Goal: Transaction & Acquisition: Obtain resource

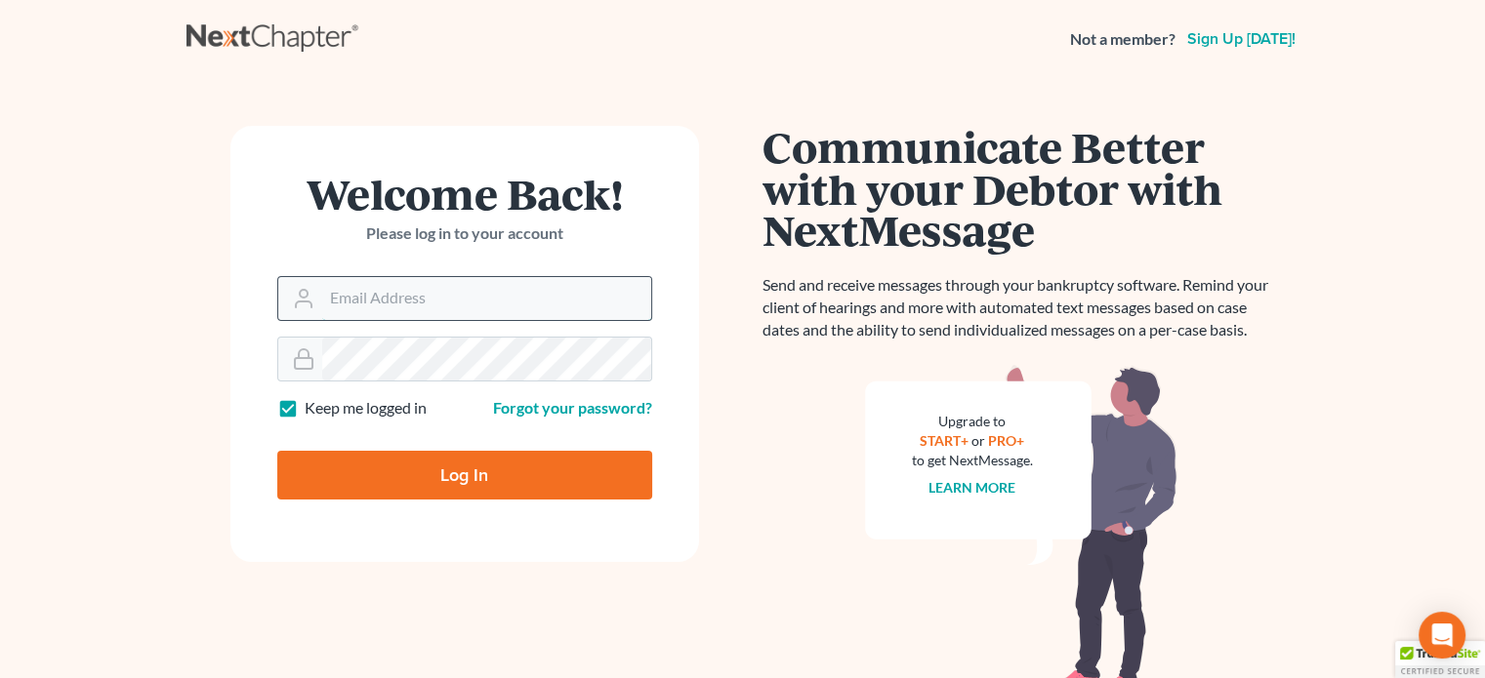
click at [443, 303] on input "Email Address" at bounding box center [486, 298] width 329 height 43
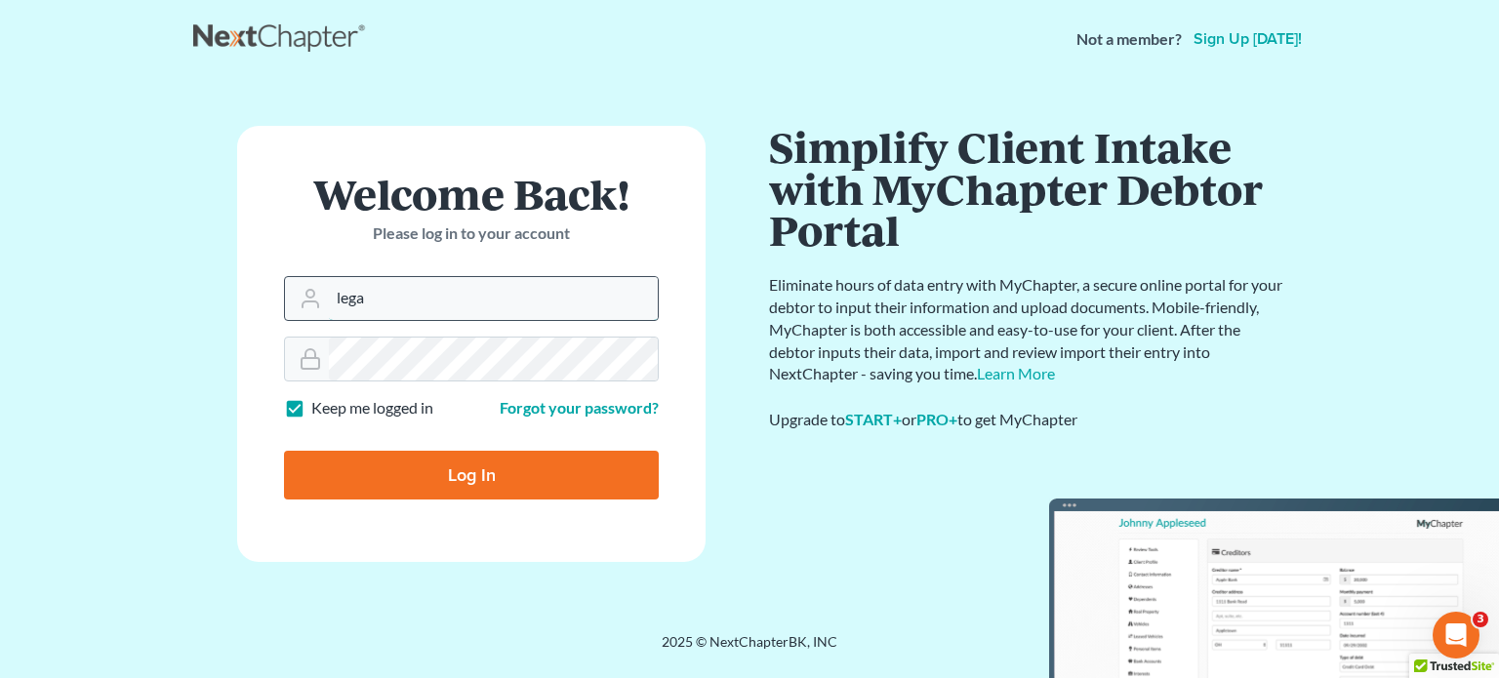
type input "[EMAIL_ADDRESS][DOMAIN_NAME]"
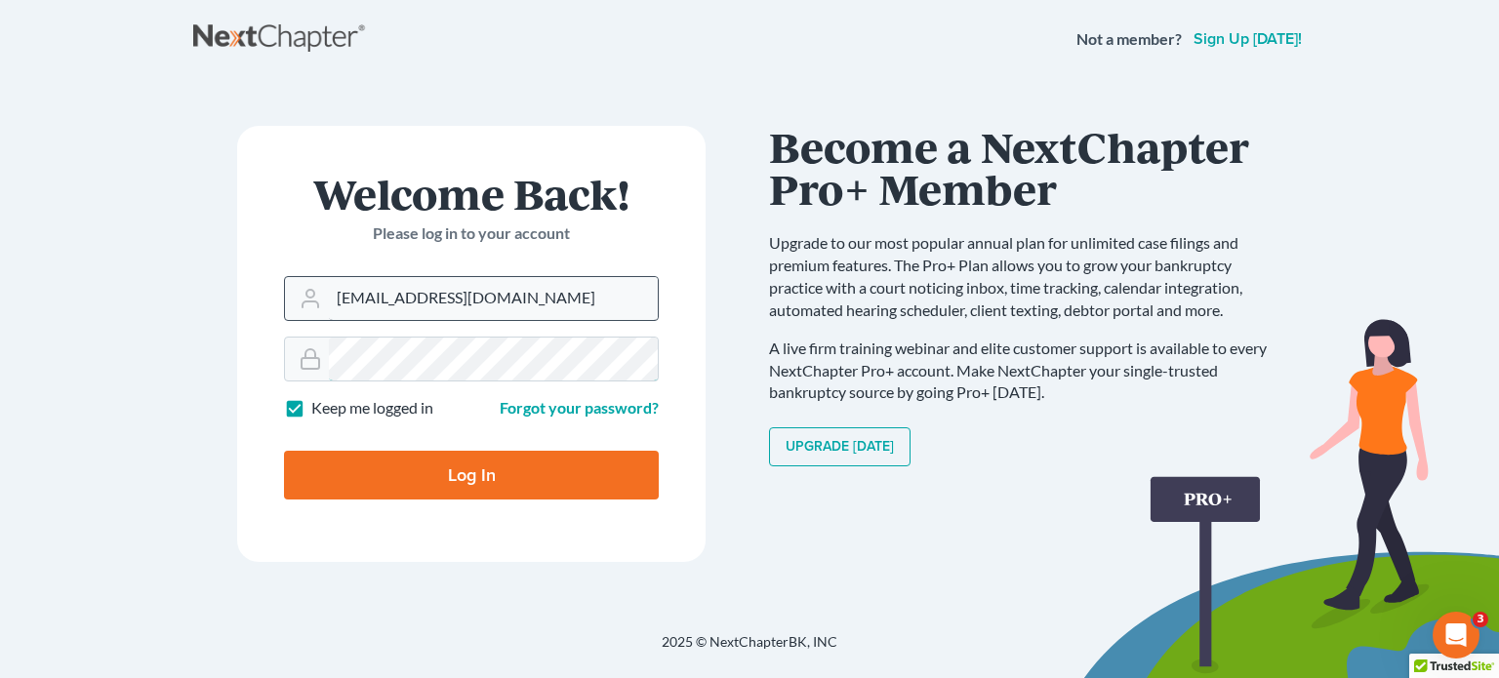
click at [284, 451] on input "Log In" at bounding box center [471, 475] width 375 height 49
type input "Thinking..."
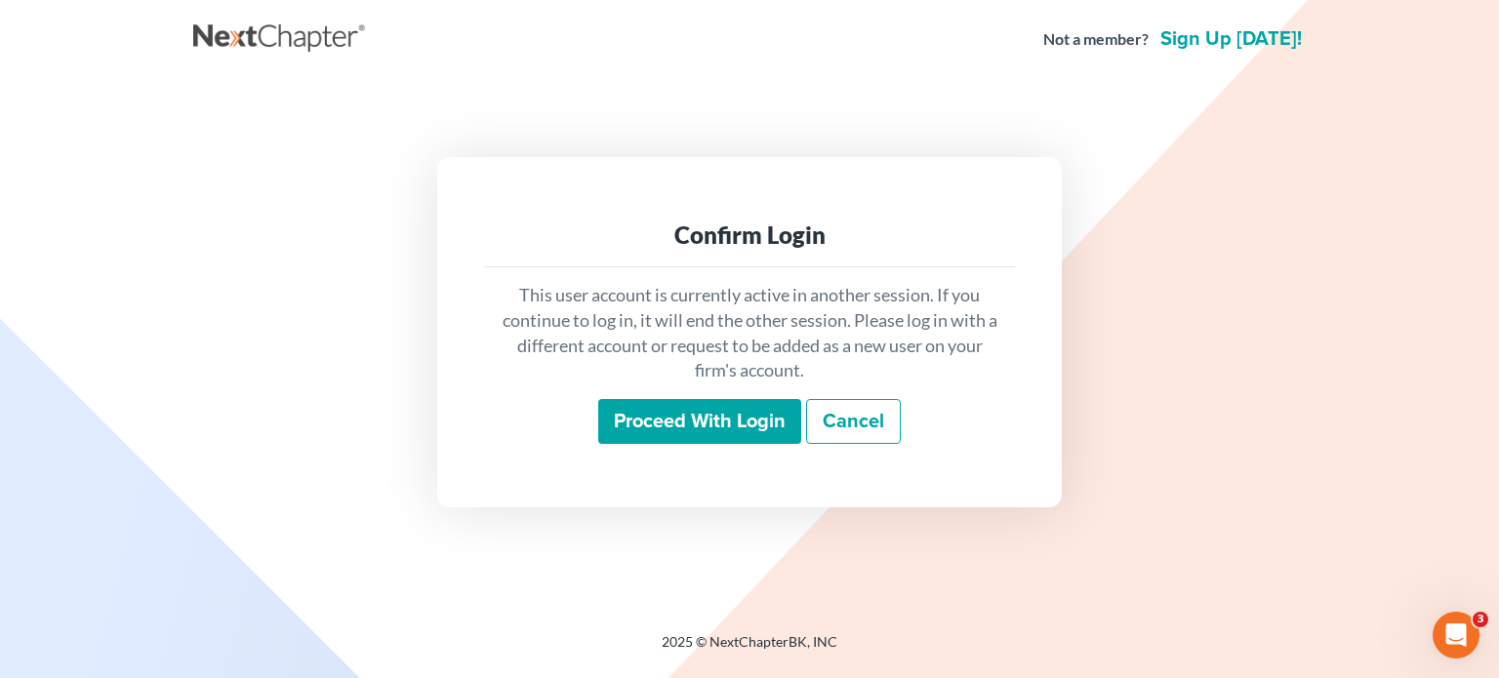
click at [659, 407] on input "Proceed with login" at bounding box center [699, 421] width 203 height 45
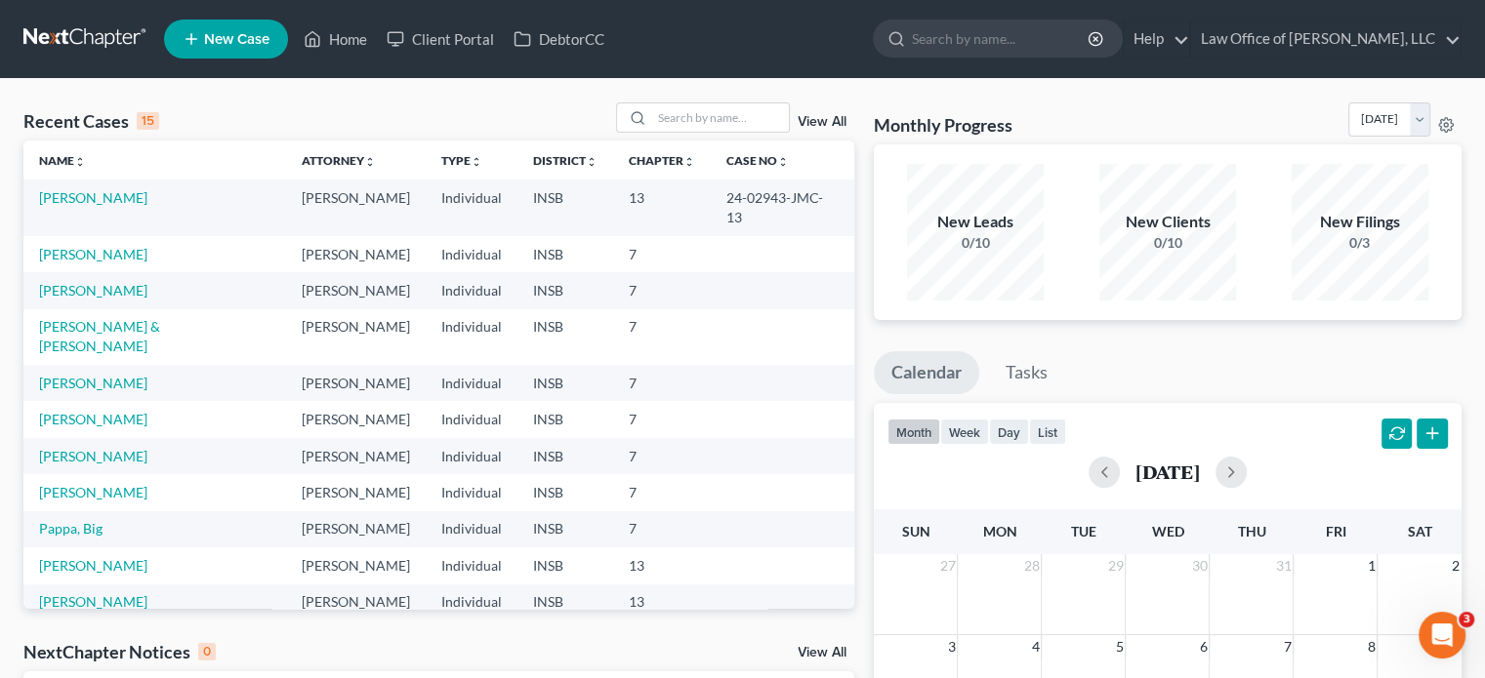
click at [102, 187] on td "Uehlin, Kimberly" at bounding box center [154, 208] width 263 height 56
click at [102, 194] on link "Uehlin, Kimberly" at bounding box center [93, 197] width 108 height 17
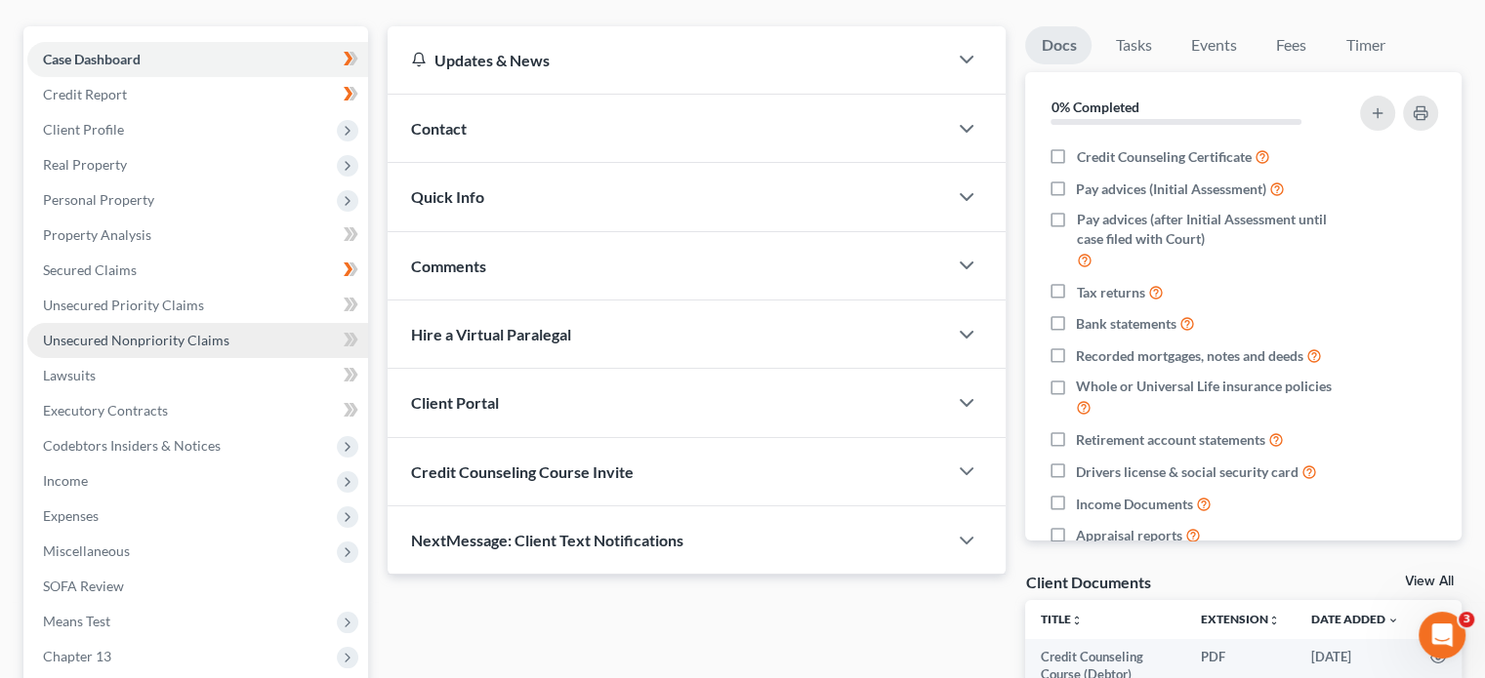
scroll to position [195, 0]
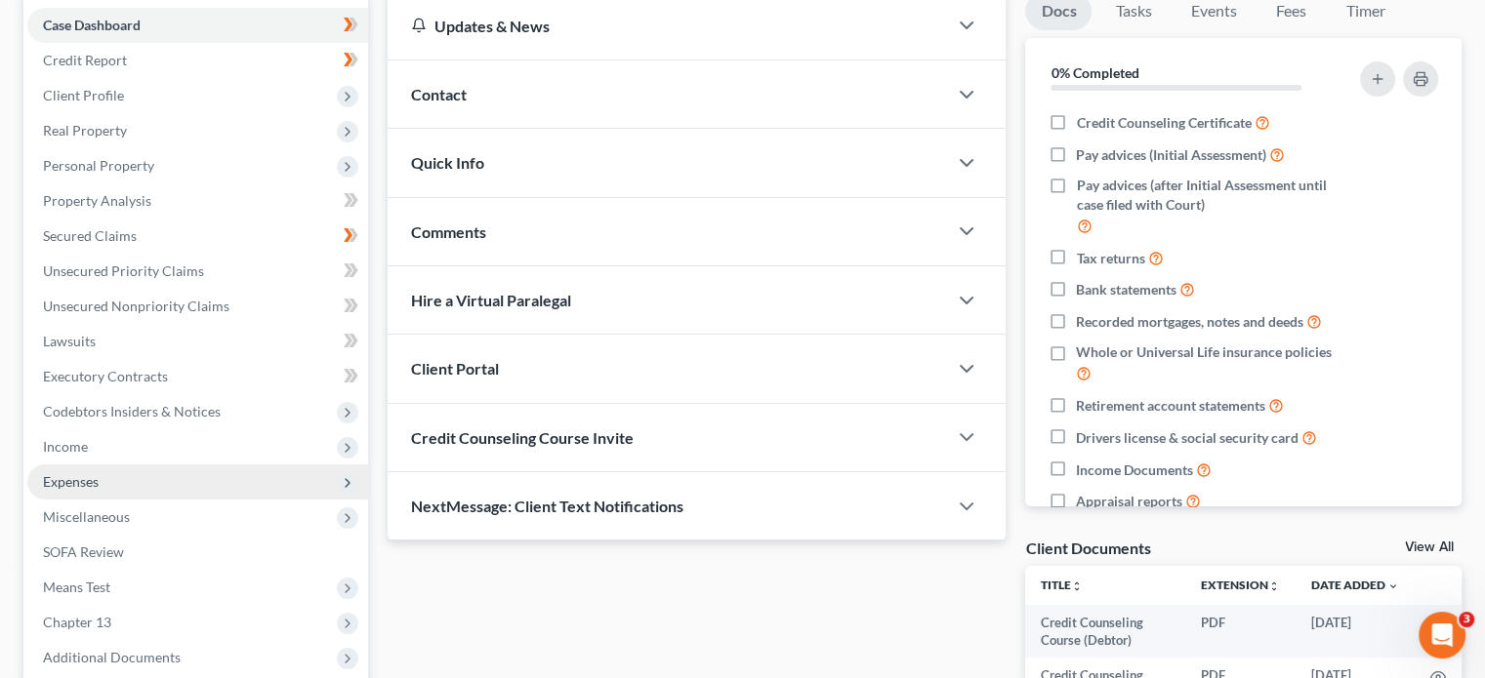
click at [220, 471] on span "Expenses" at bounding box center [197, 482] width 341 height 35
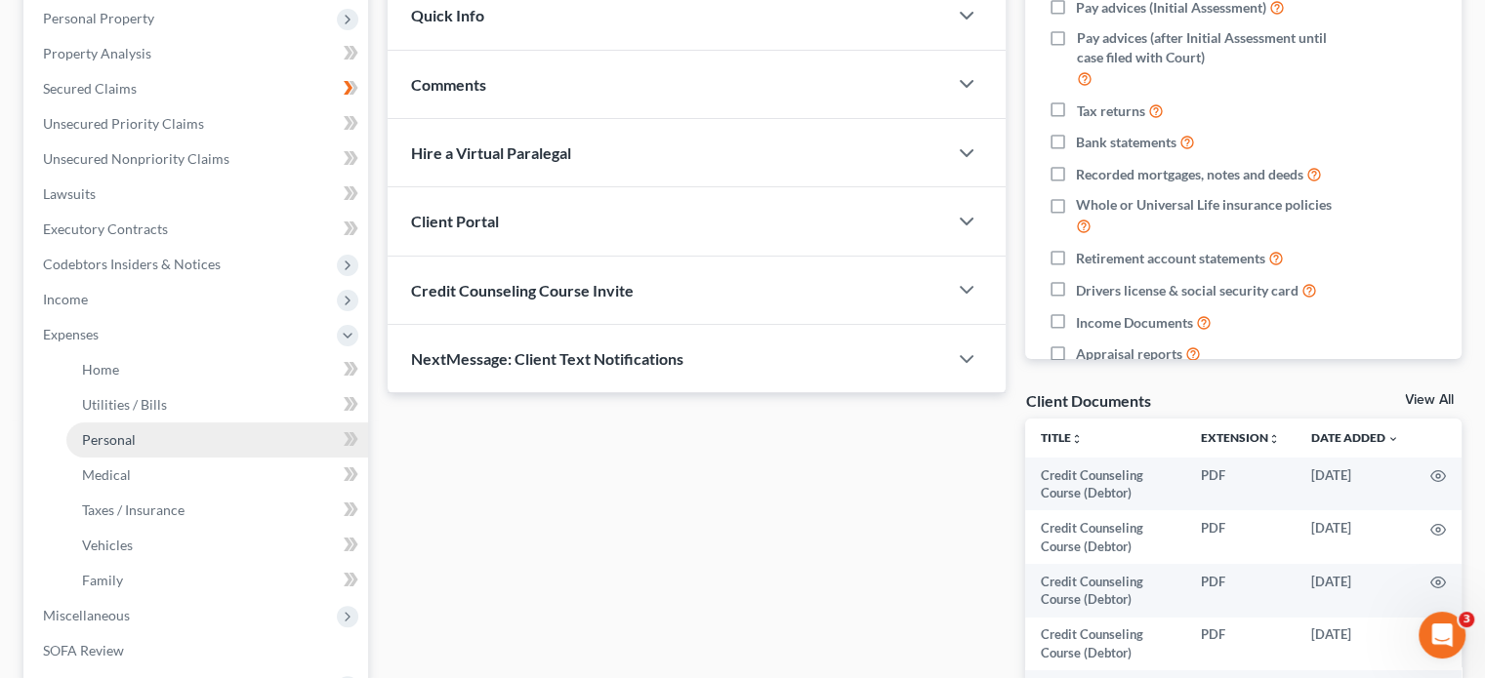
scroll to position [390, 0]
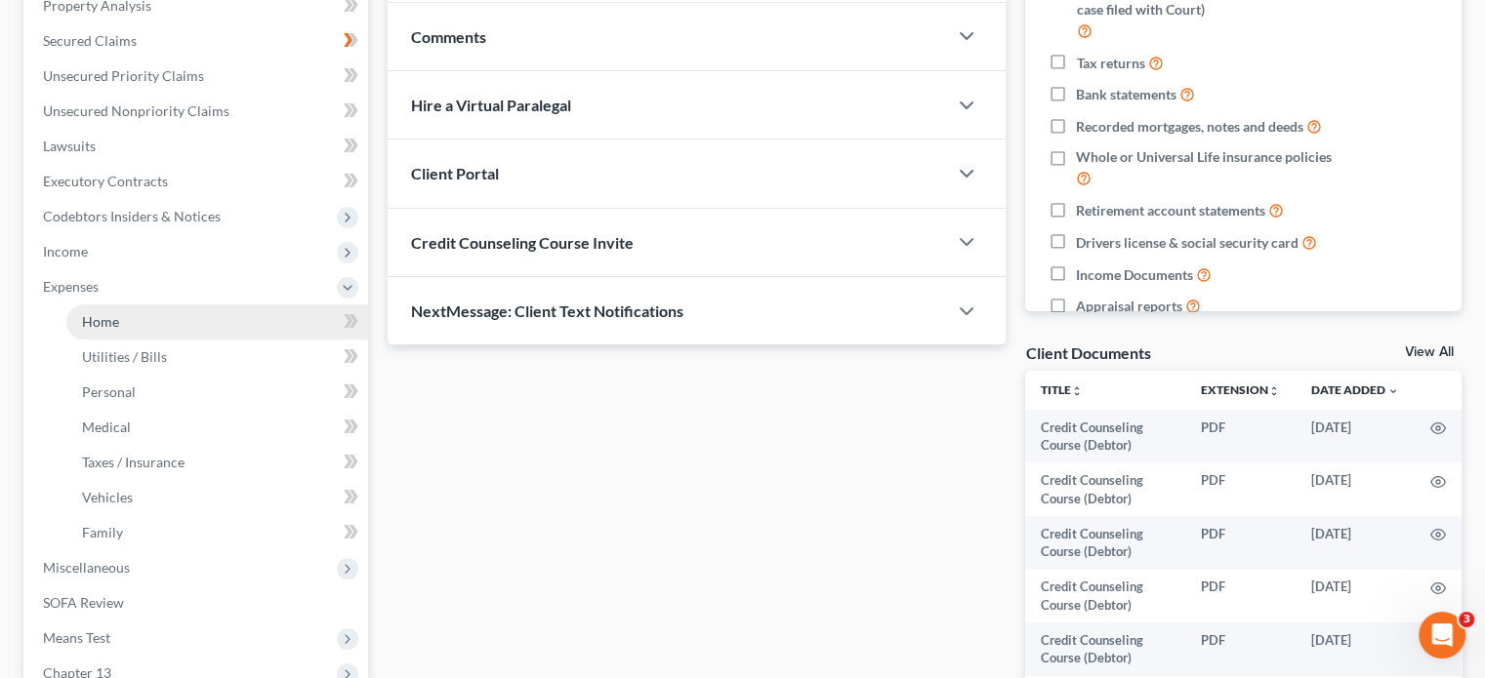
click at [217, 318] on link "Home" at bounding box center [217, 322] width 302 height 35
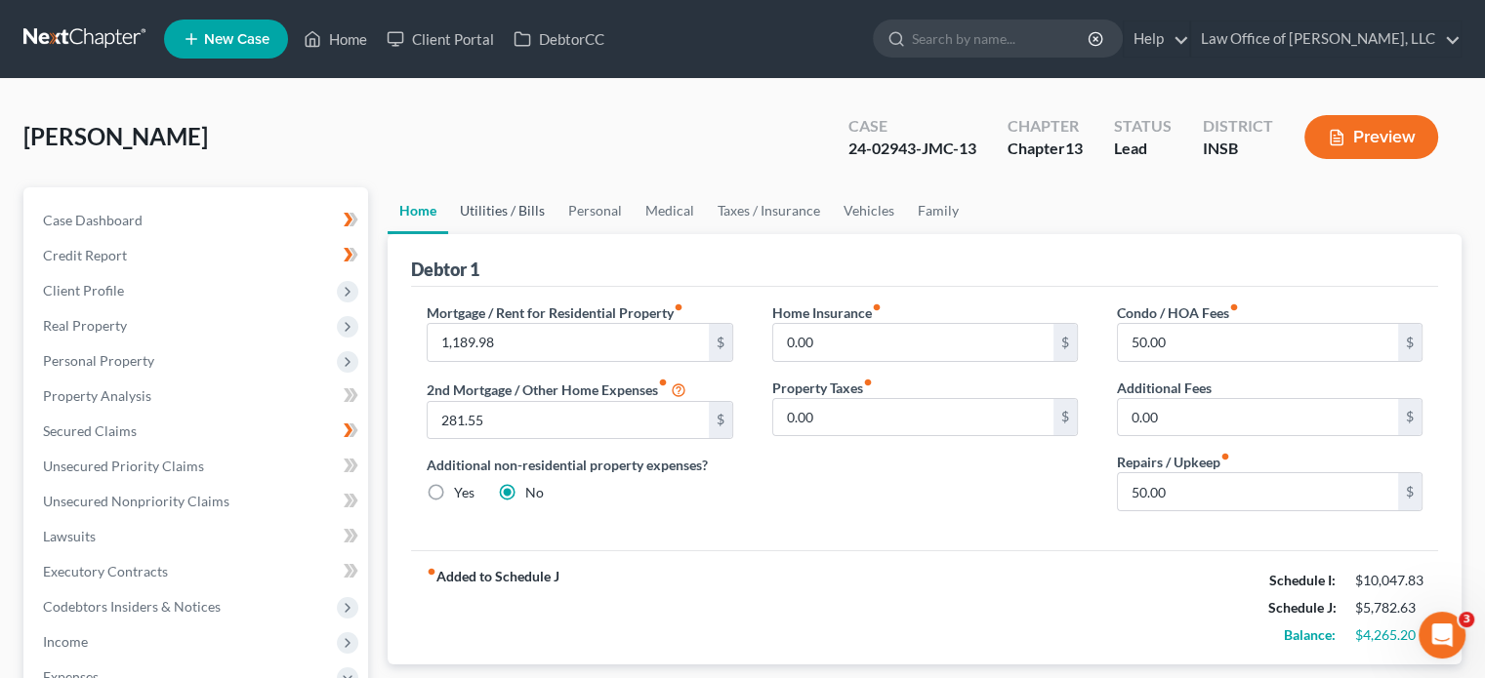
click at [499, 211] on link "Utilities / Bills" at bounding box center [502, 210] width 108 height 47
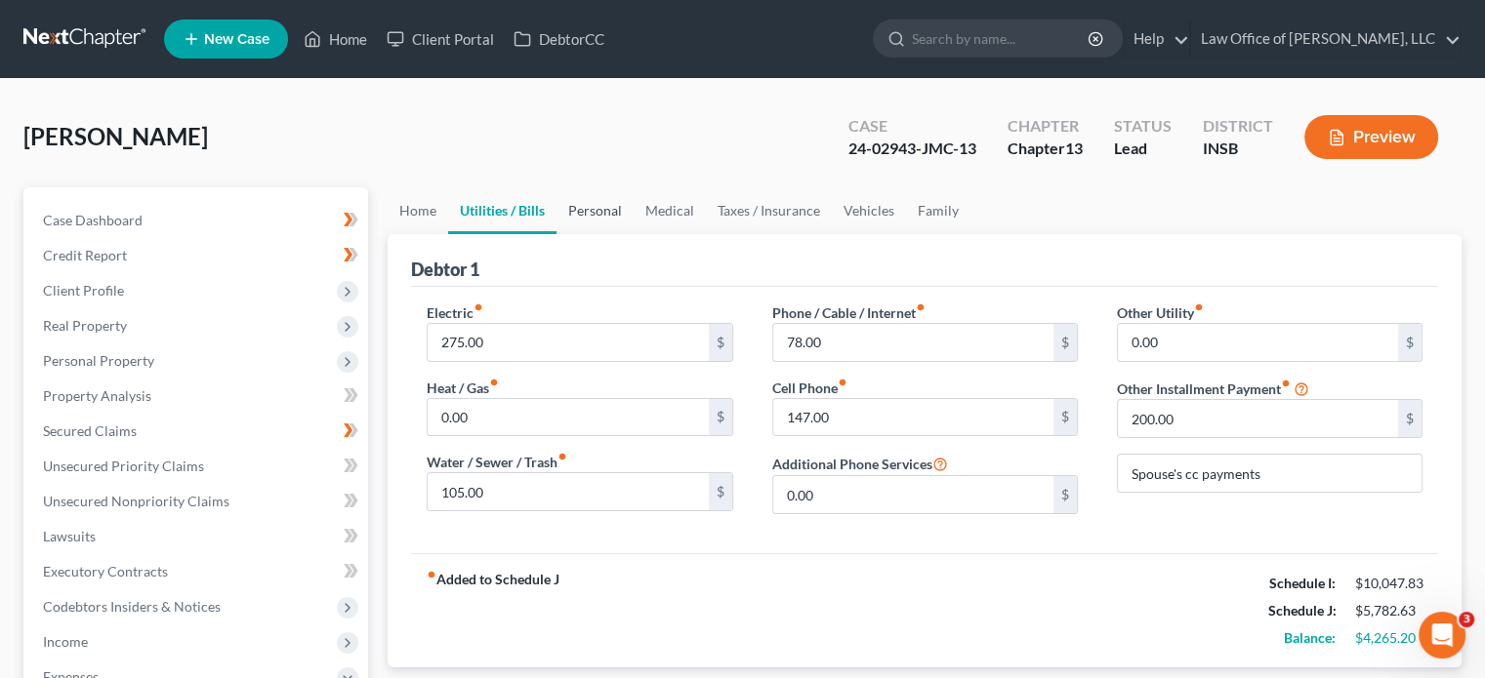
click at [582, 205] on link "Personal" at bounding box center [594, 210] width 77 height 47
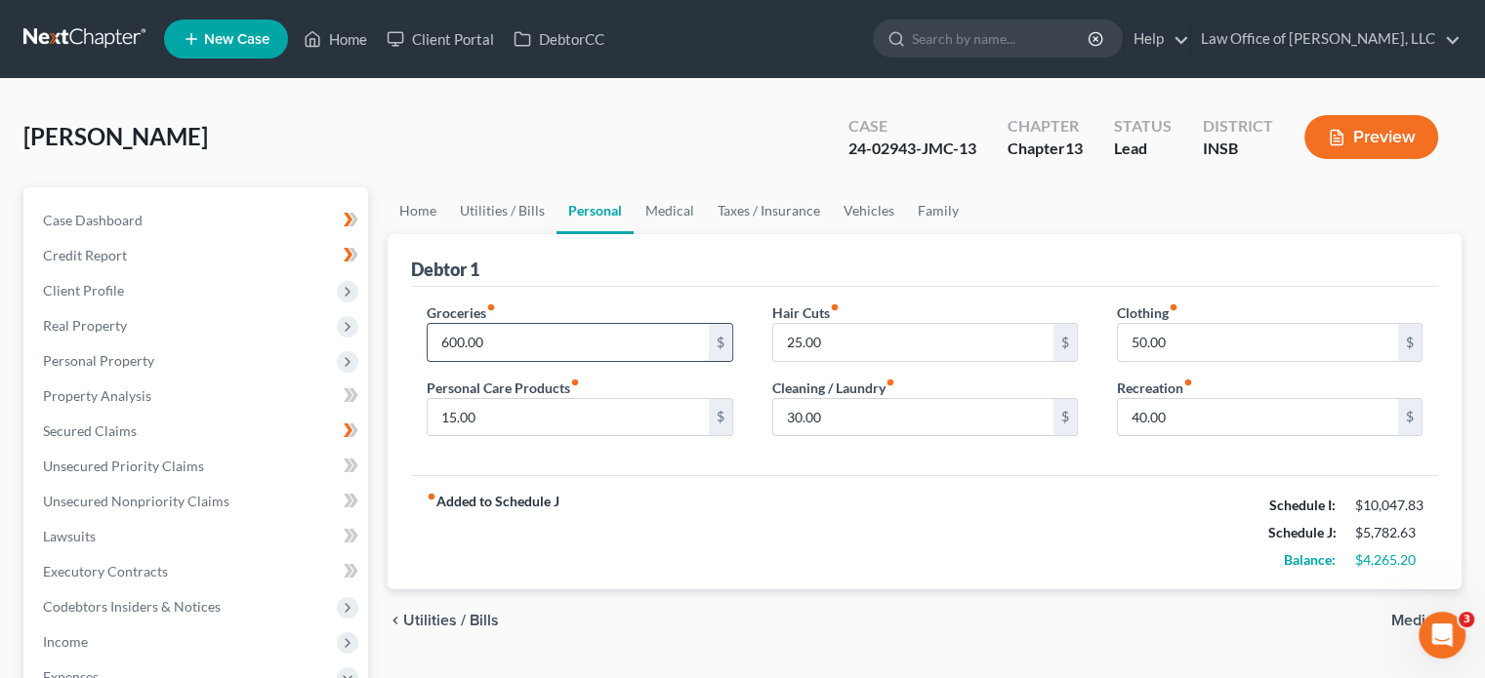
click at [551, 334] on input "600.00" at bounding box center [568, 342] width 280 height 37
type input "800"
click at [857, 209] on link "Vehicles" at bounding box center [869, 210] width 74 height 47
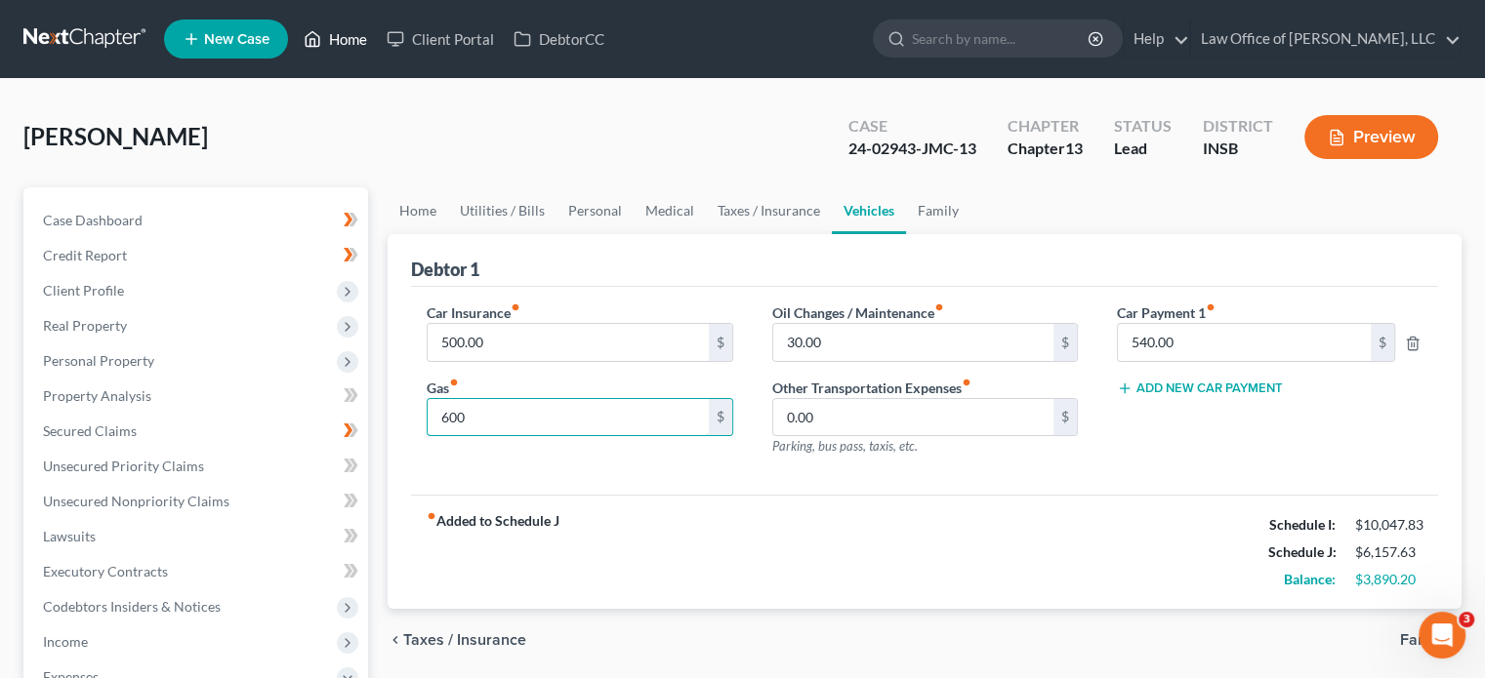
type input "600"
click at [844, 341] on input "30.00" at bounding box center [913, 342] width 280 height 37
type input "100"
click at [1074, 270] on div "Debtor 1" at bounding box center [924, 260] width 1027 height 53
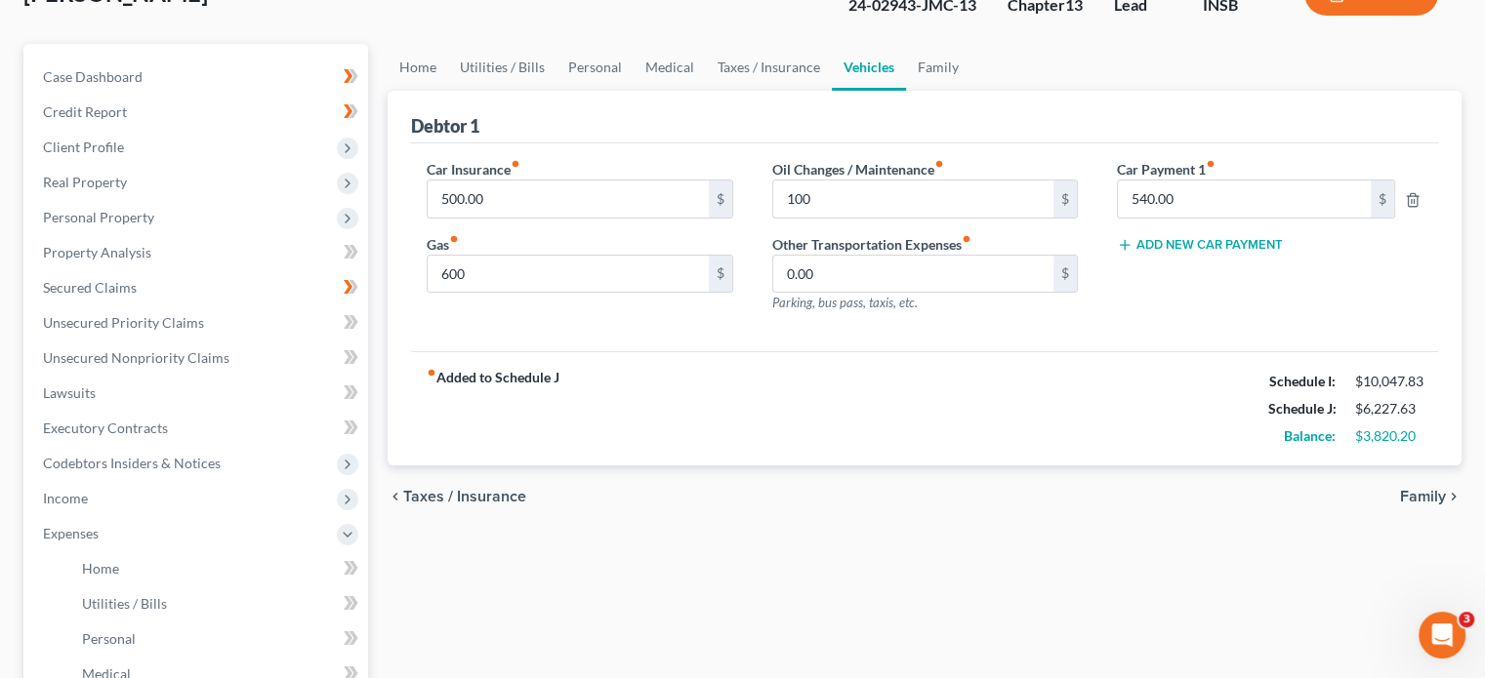
scroll to position [98, 0]
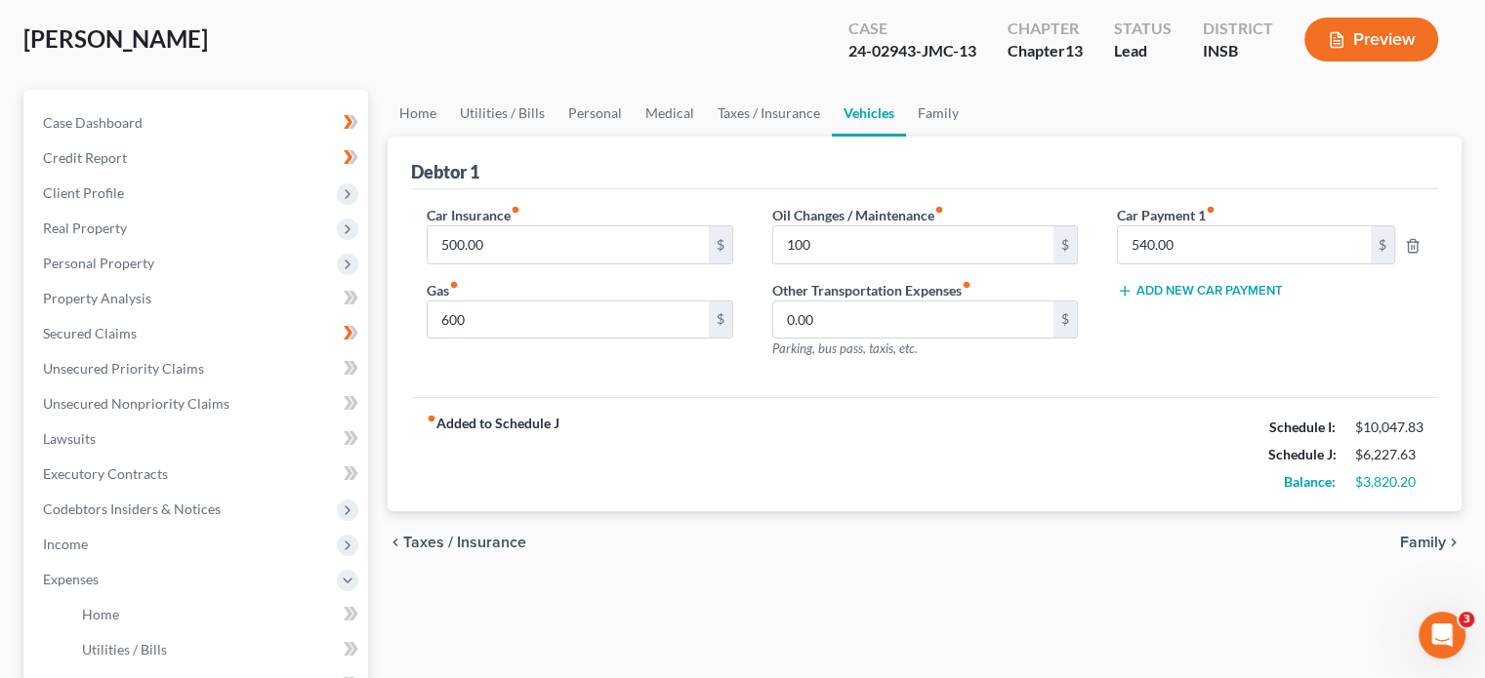
click at [1374, 43] on button "Preview" at bounding box center [1371, 40] width 134 height 44
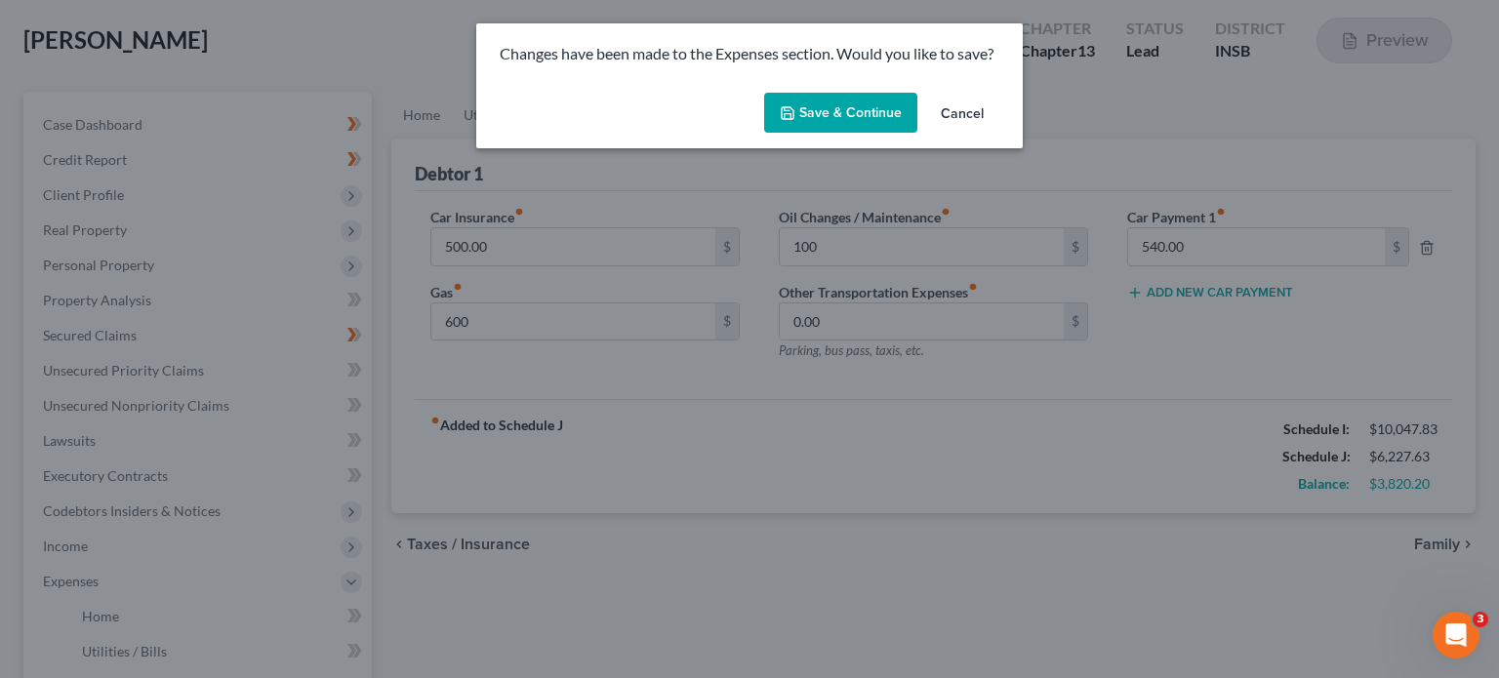
click at [946, 112] on button "Cancel" at bounding box center [962, 114] width 74 height 39
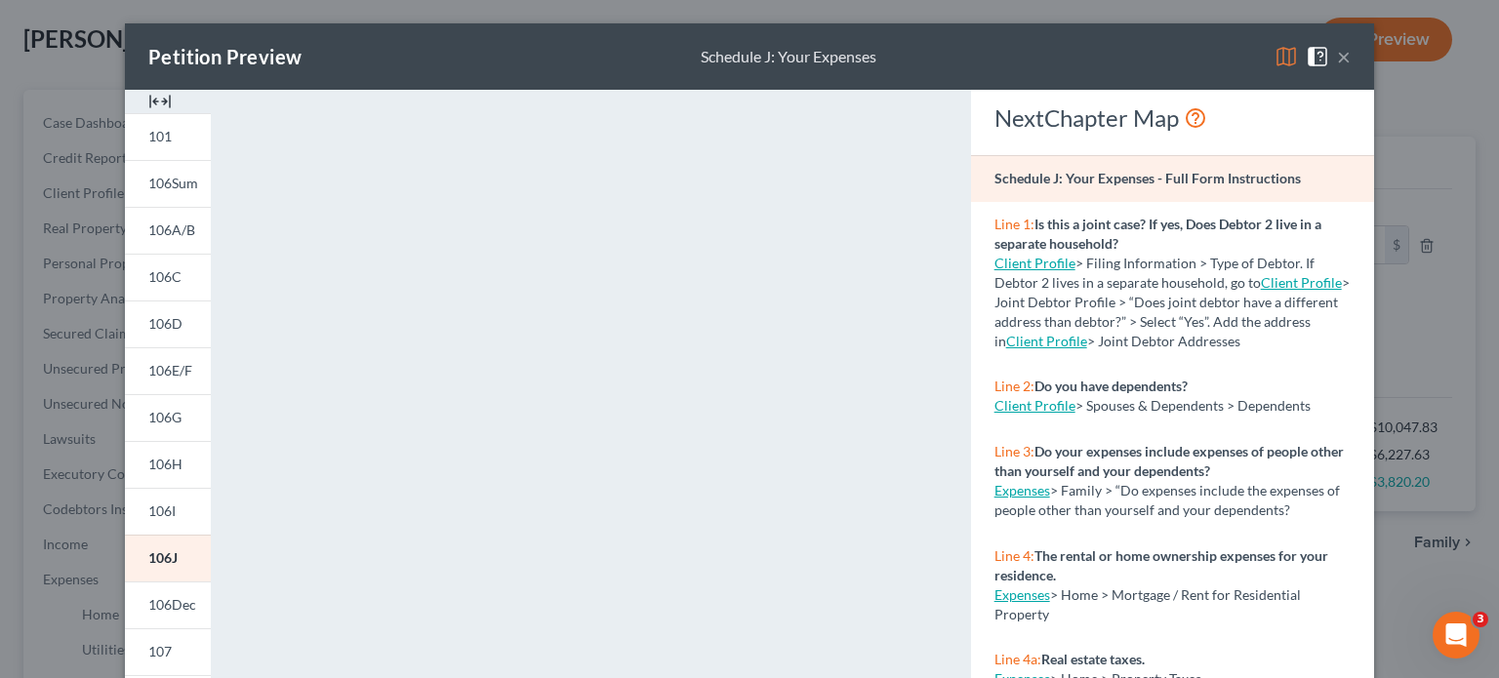
click at [1338, 55] on button "×" at bounding box center [1344, 56] width 14 height 23
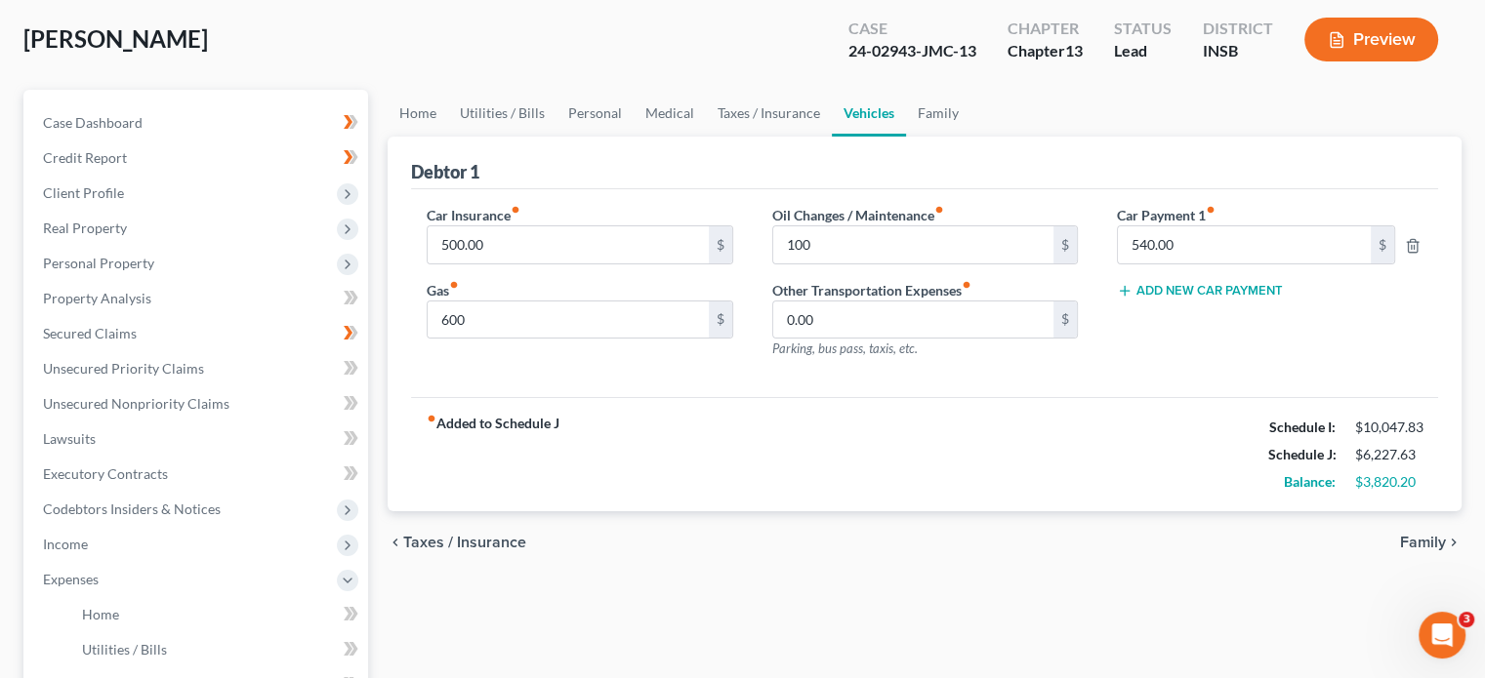
click at [1370, 50] on button "Preview" at bounding box center [1371, 40] width 134 height 44
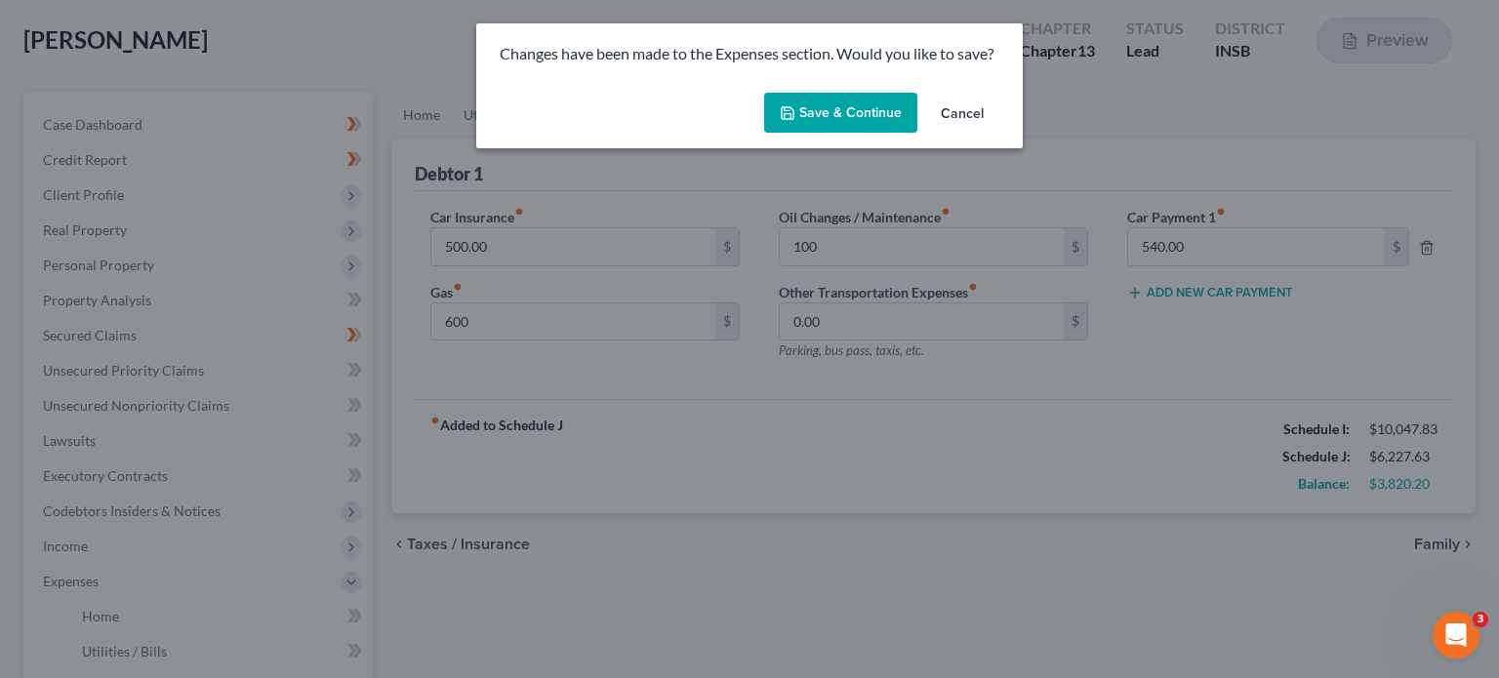
click at [830, 116] on button "Save & Continue" at bounding box center [840, 113] width 153 height 41
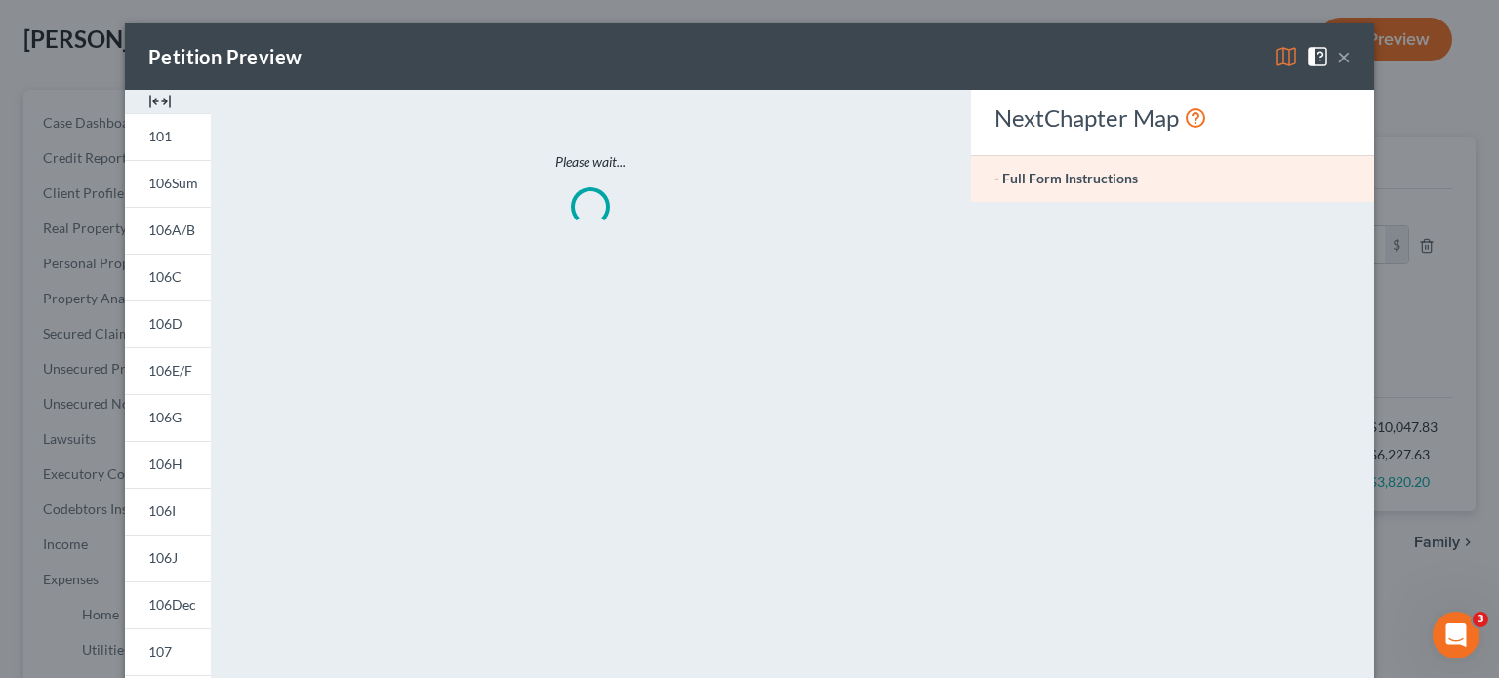
type input "600.00"
type input "100.00"
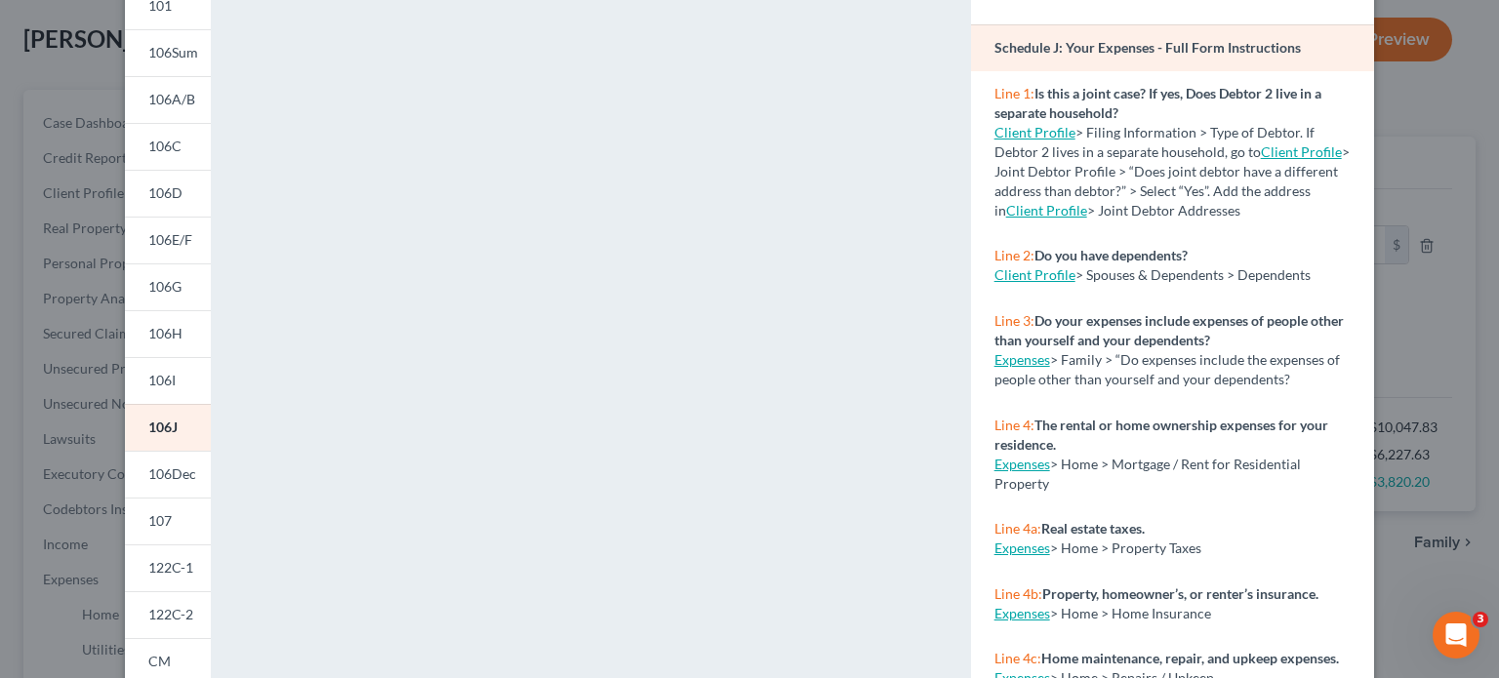
scroll to position [0, 0]
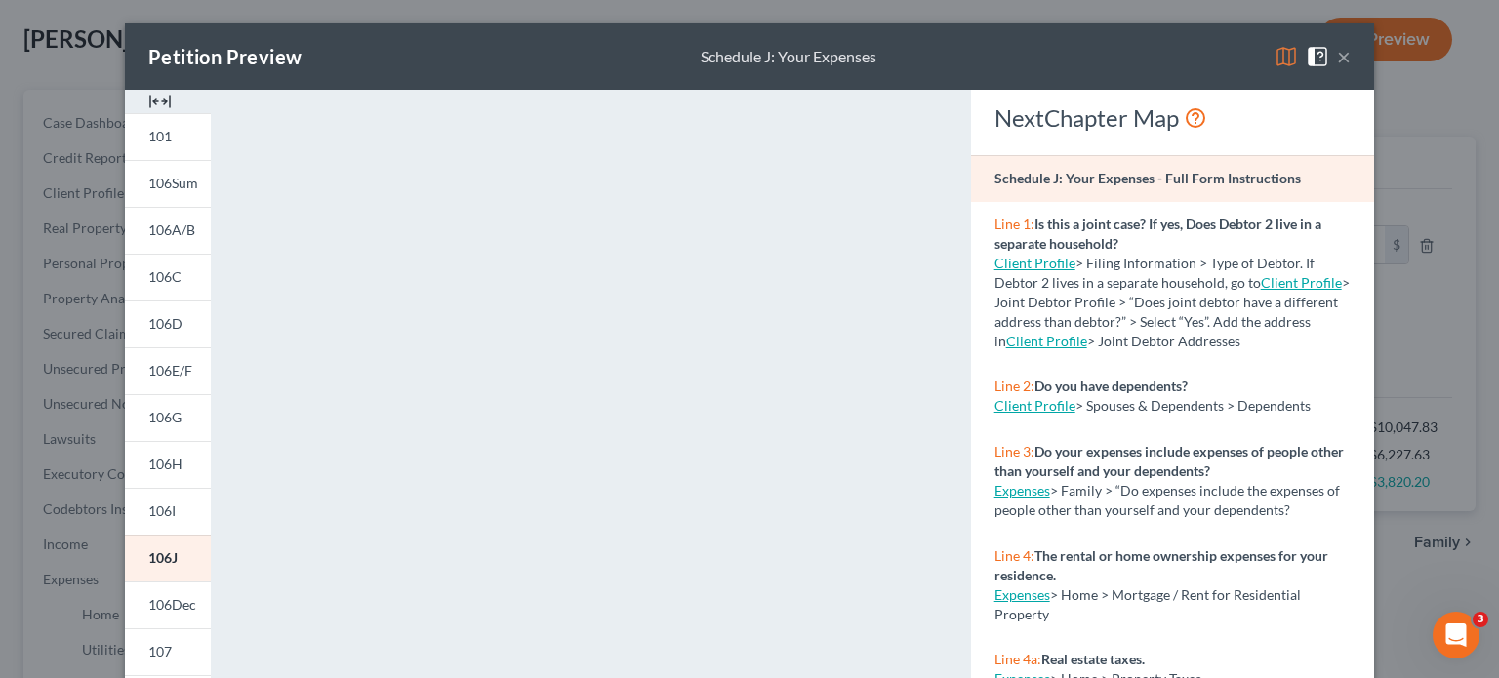
click at [1339, 55] on button "×" at bounding box center [1344, 56] width 14 height 23
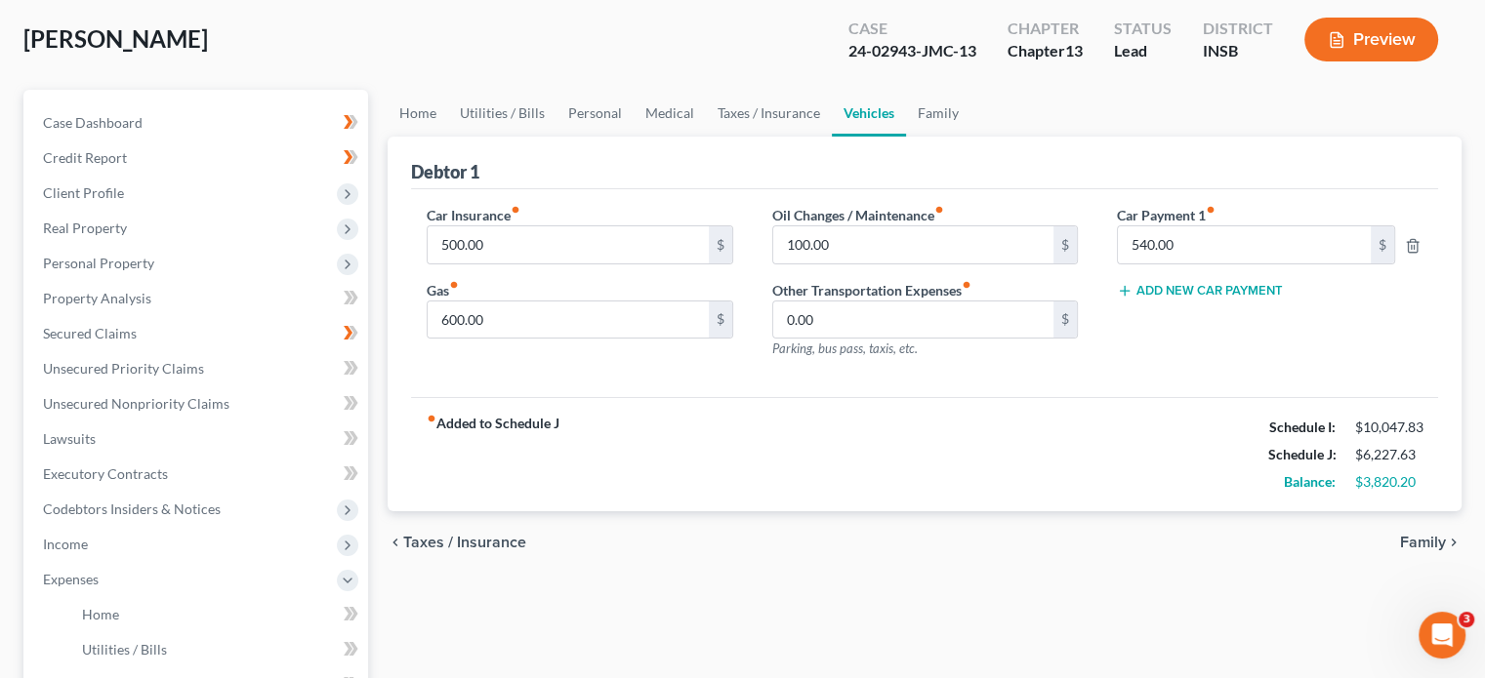
click at [1359, 38] on button "Preview" at bounding box center [1371, 40] width 134 height 44
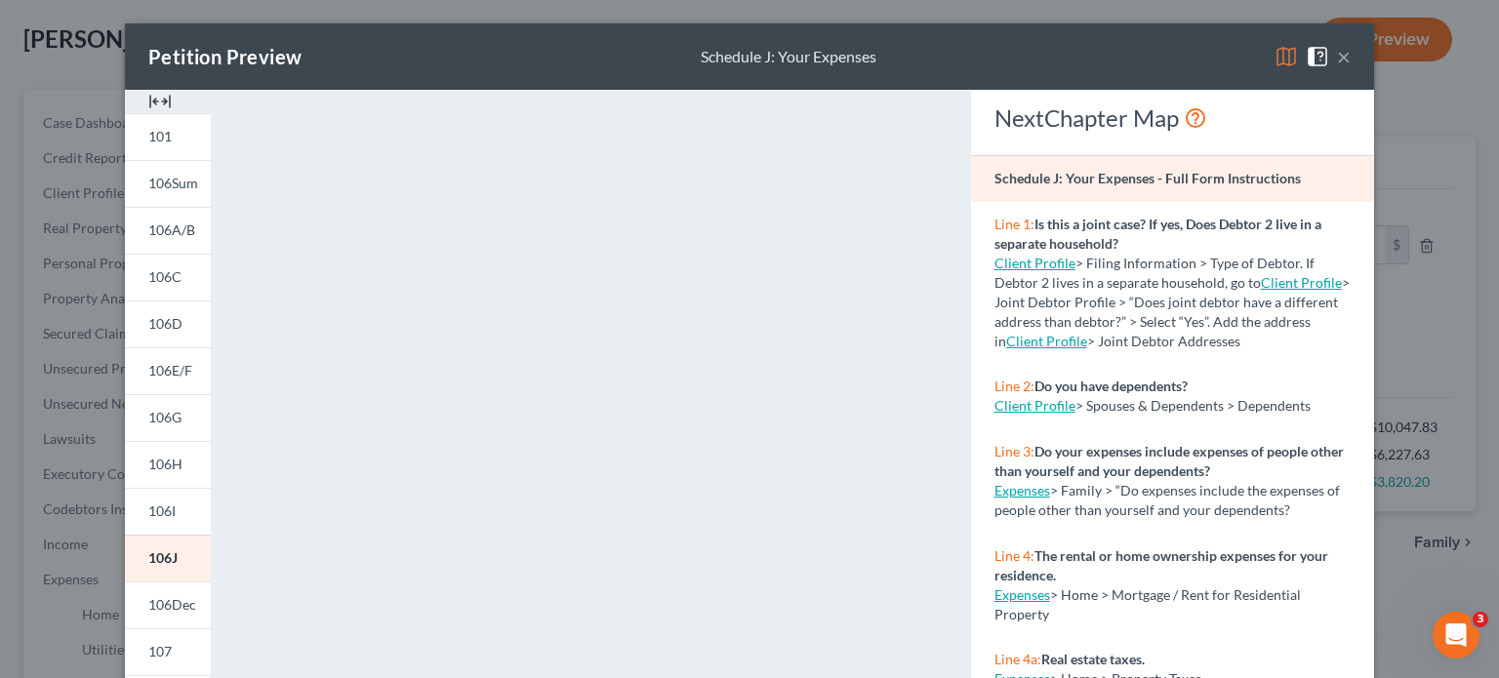
click at [1281, 57] on img at bounding box center [1286, 56] width 23 height 23
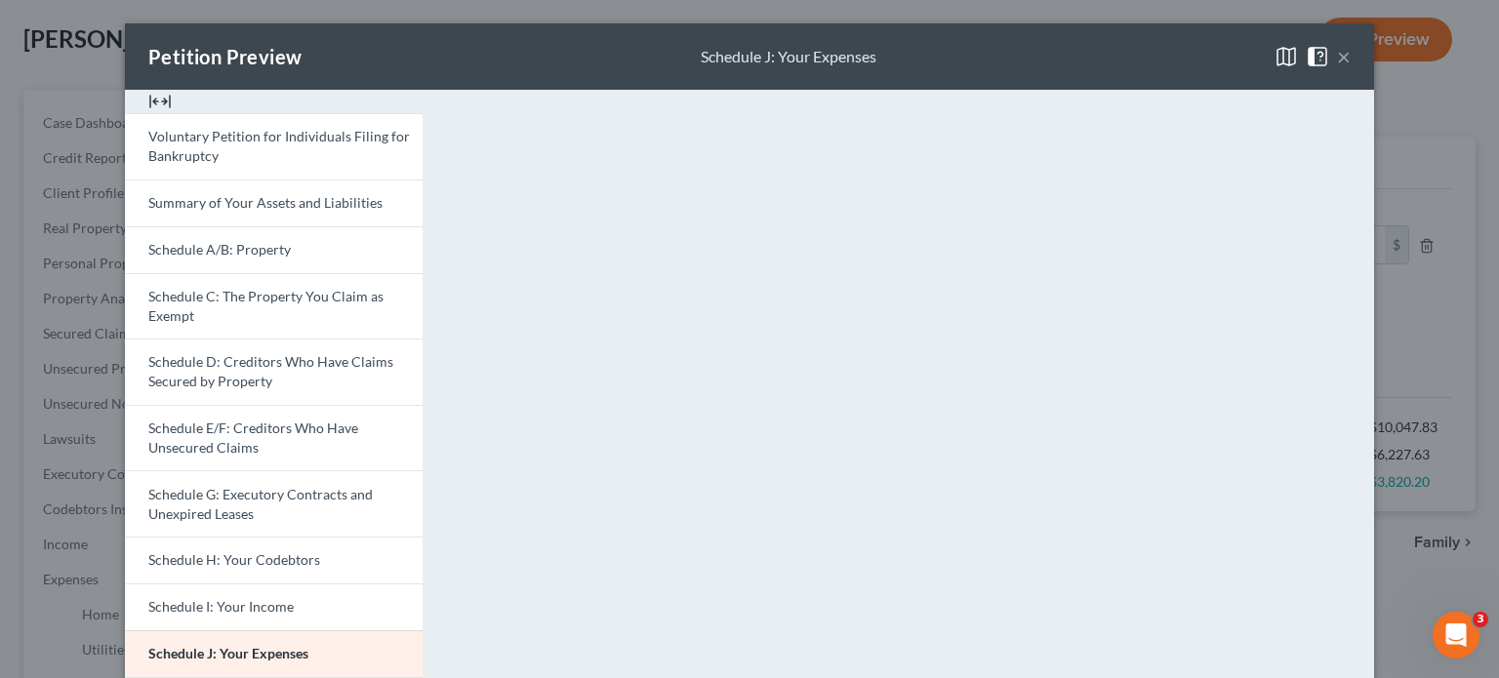
click at [1337, 54] on button "×" at bounding box center [1344, 56] width 14 height 23
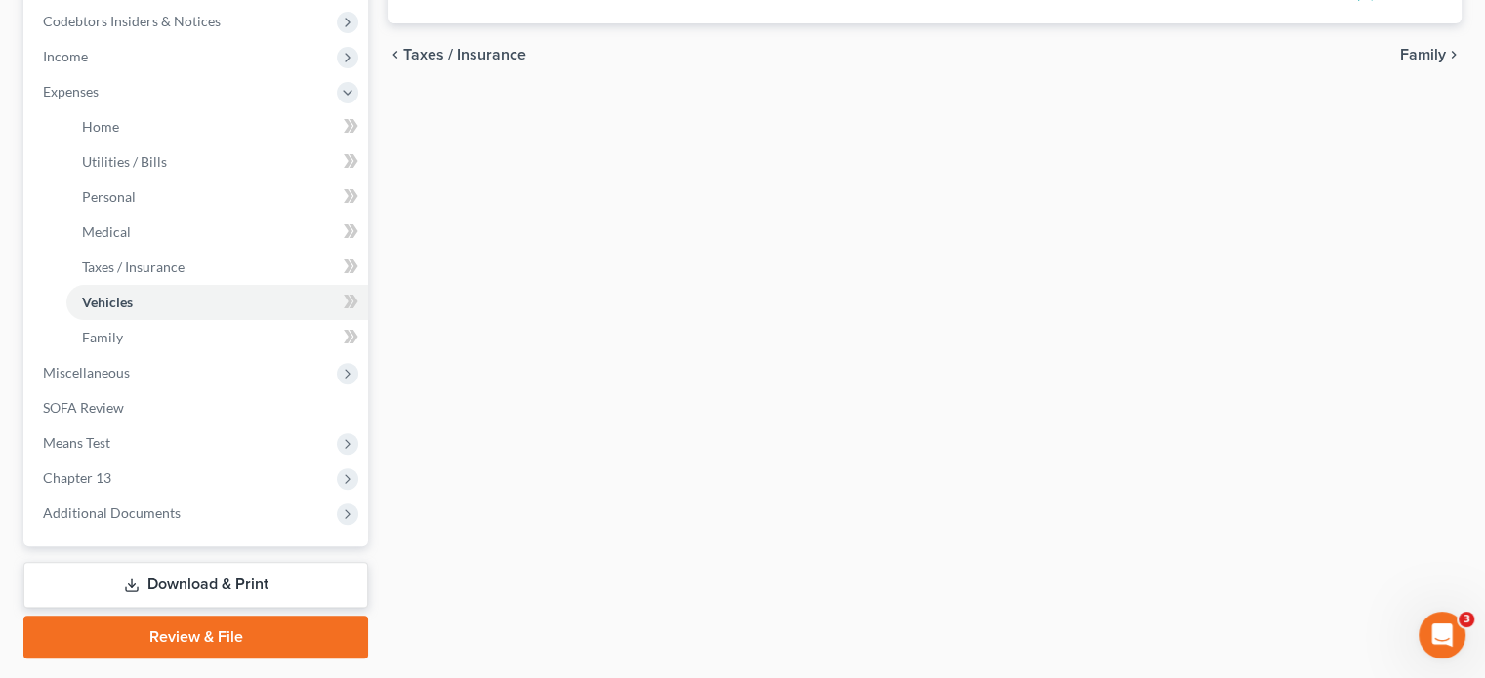
scroll to position [638, 0]
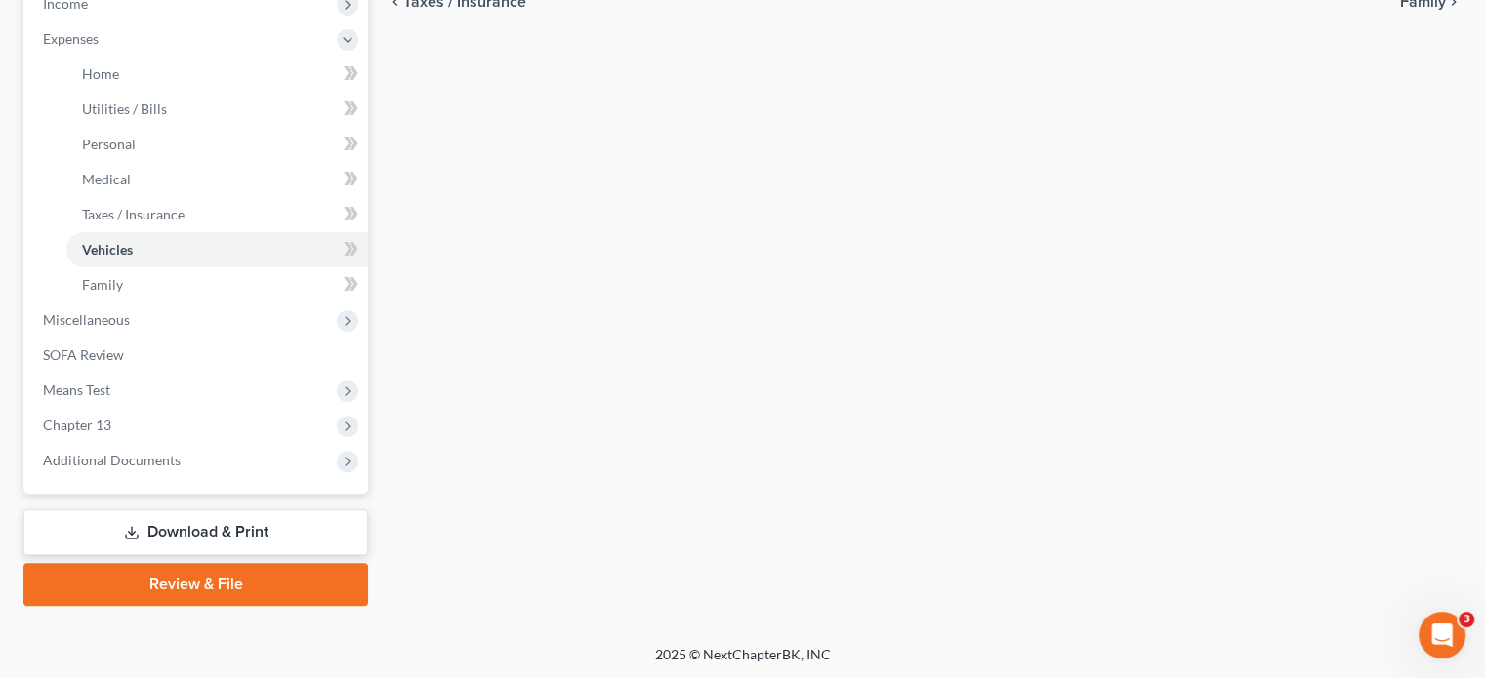
click at [191, 528] on link "Download & Print" at bounding box center [195, 533] width 345 height 46
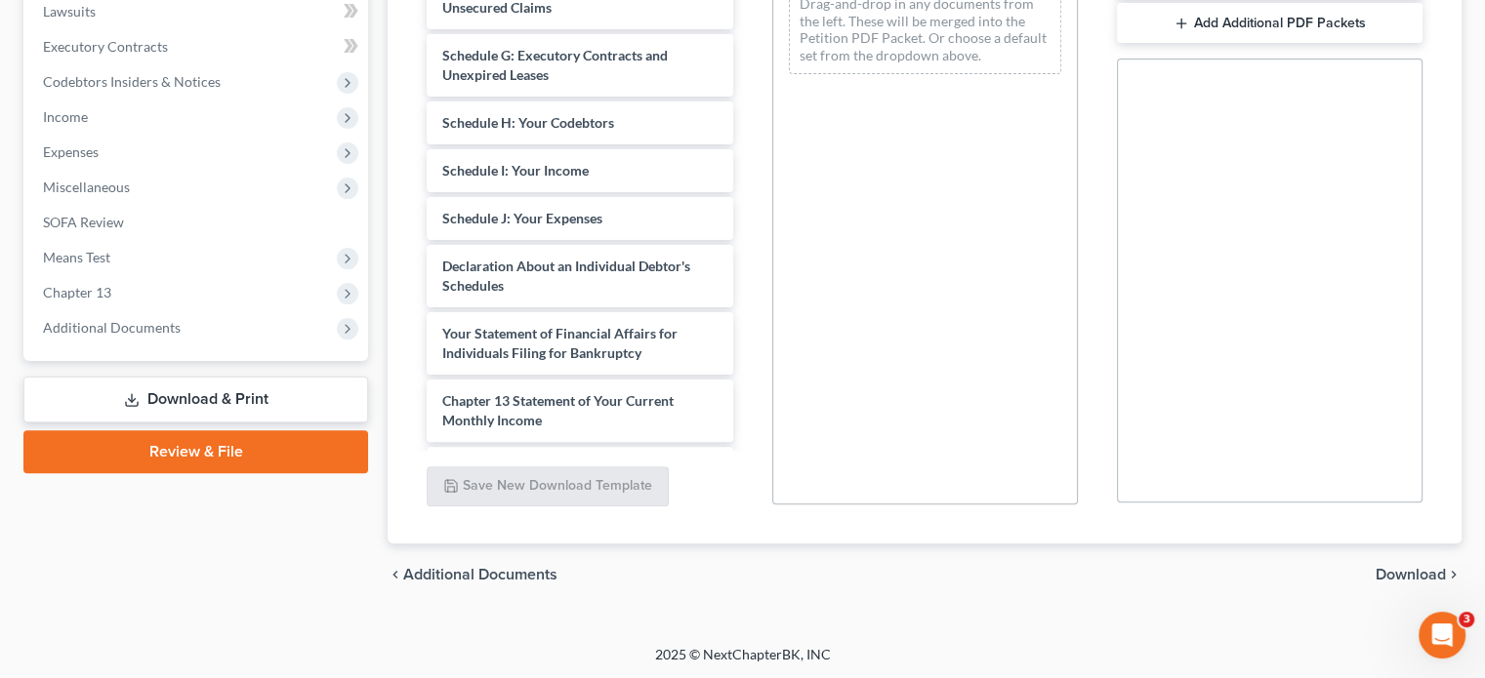
scroll to position [1171, 0]
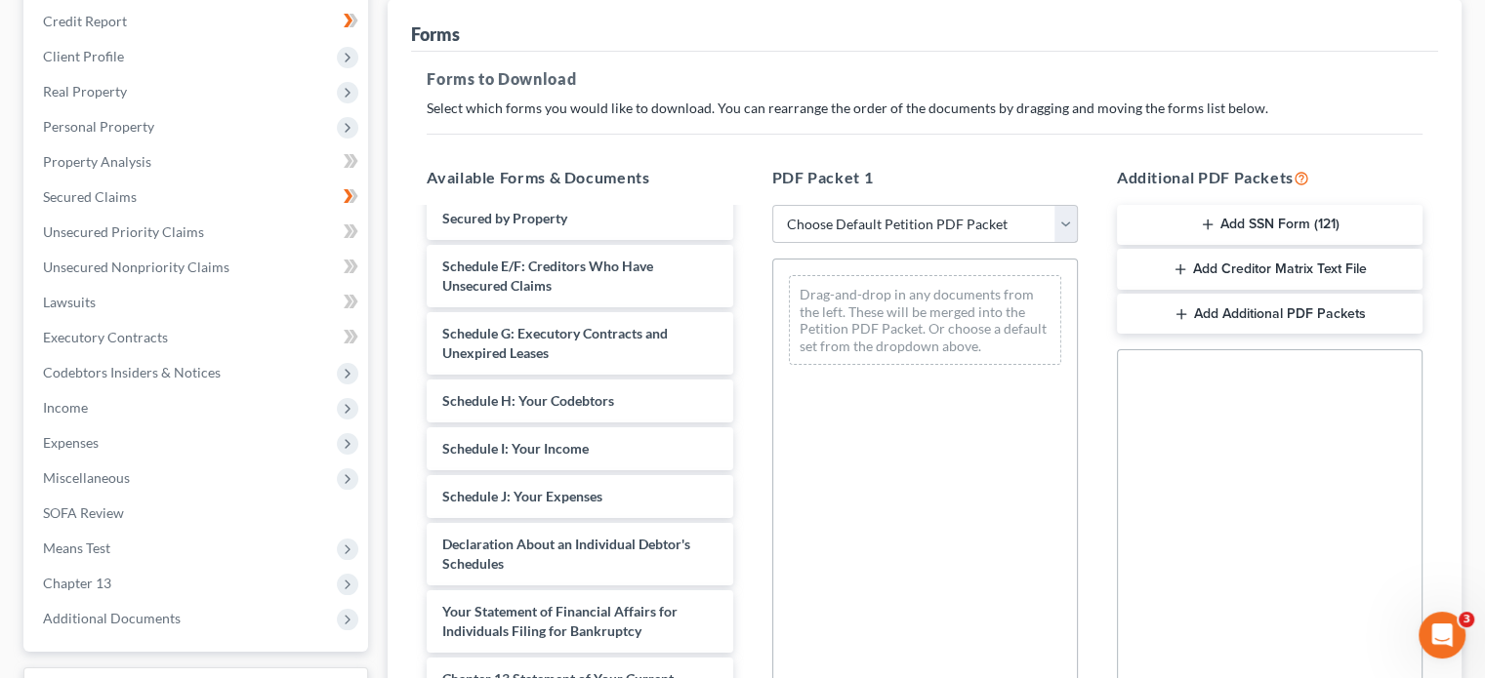
scroll to position [232, 0]
click at [1066, 229] on select "Choose Default Petition PDF Packet Complete Bankruptcy Petition (all forms and …" at bounding box center [925, 226] width 306 height 39
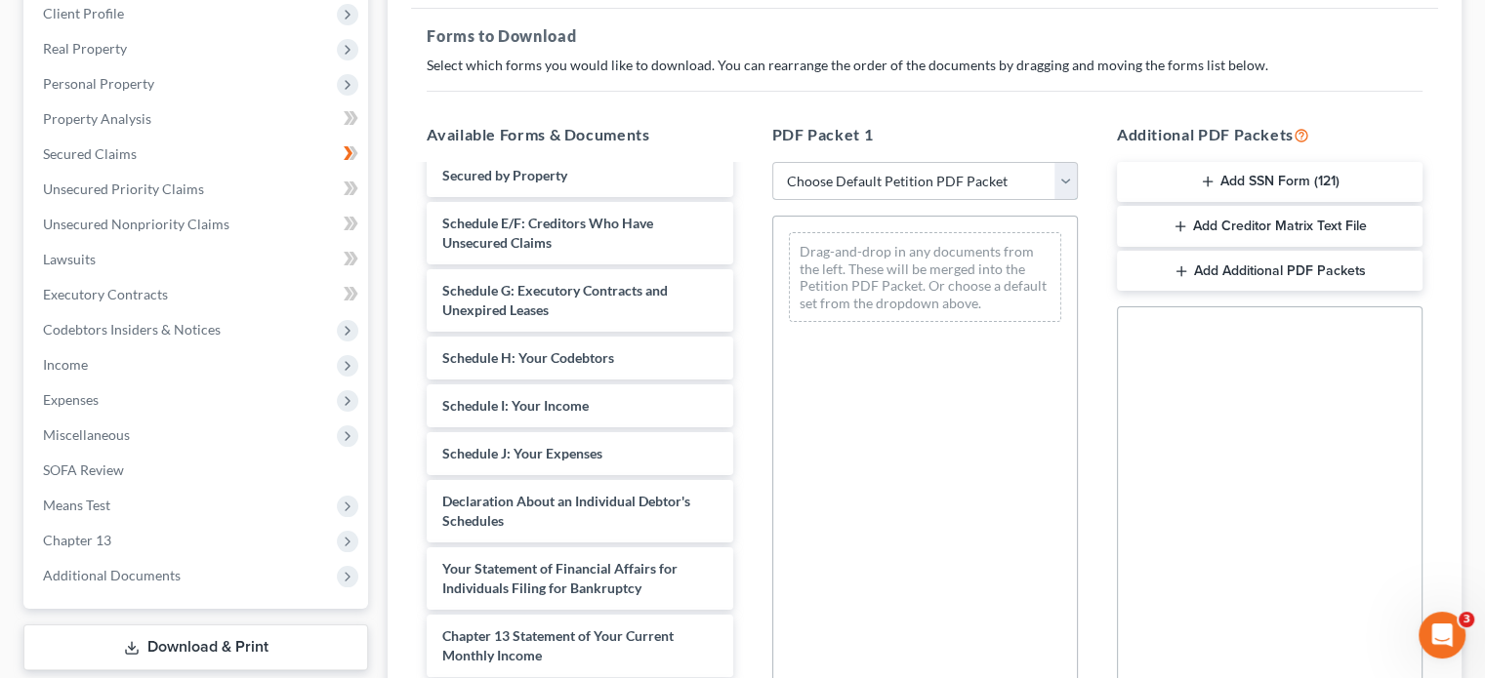
scroll to position [293, 0]
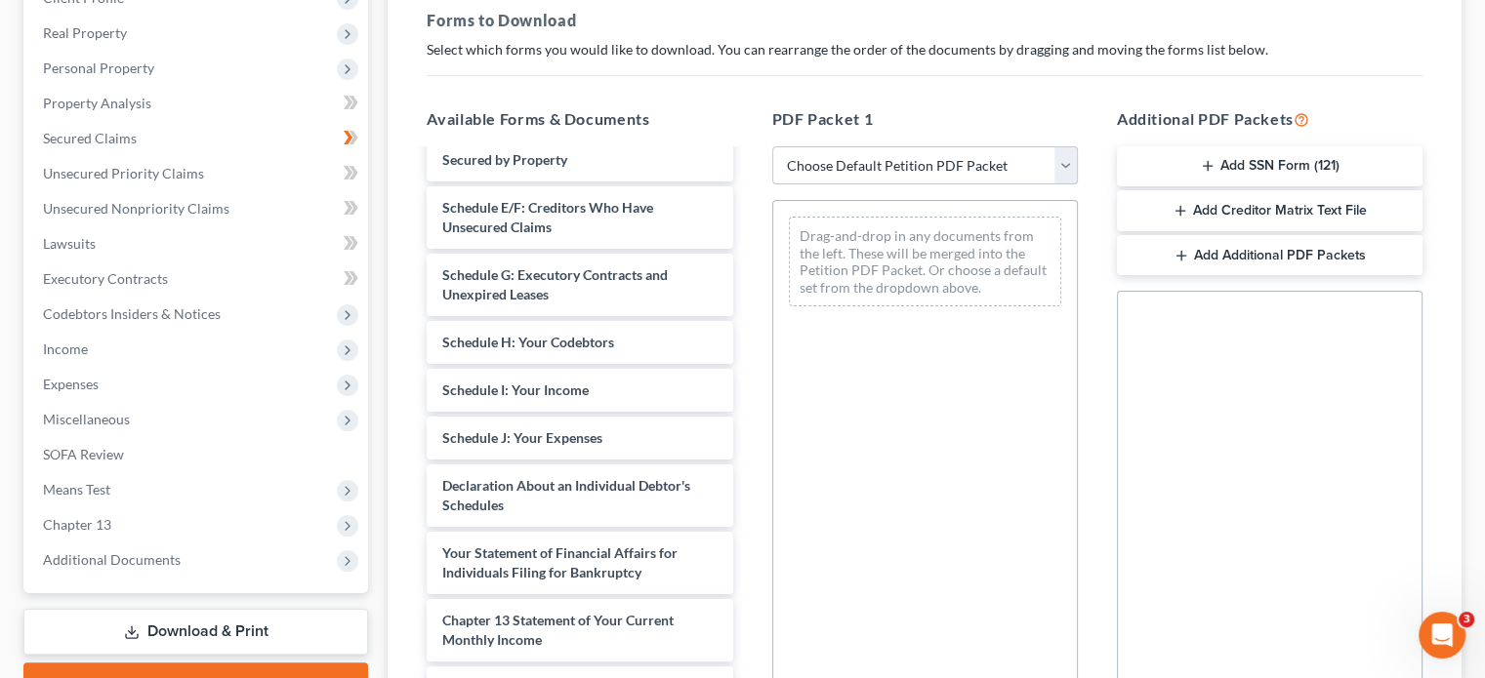
click at [976, 164] on select "Choose Default Petition PDF Packet Complete Bankruptcy Petition (all forms and …" at bounding box center [925, 165] width 306 height 39
select select "5"
click at [772, 146] on select "Choose Default Petition PDF Packet Complete Bankruptcy Petition (all forms and …" at bounding box center [925, 165] width 306 height 39
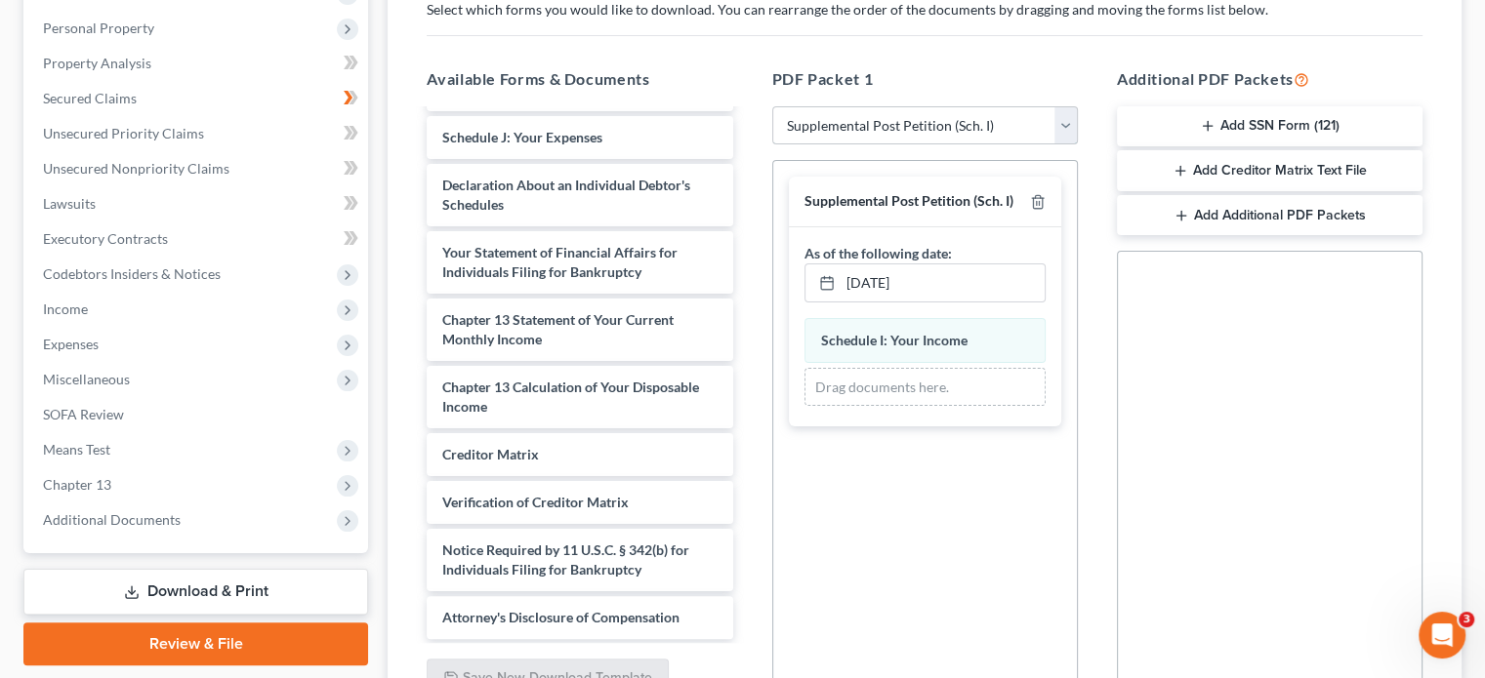
scroll to position [330, 0]
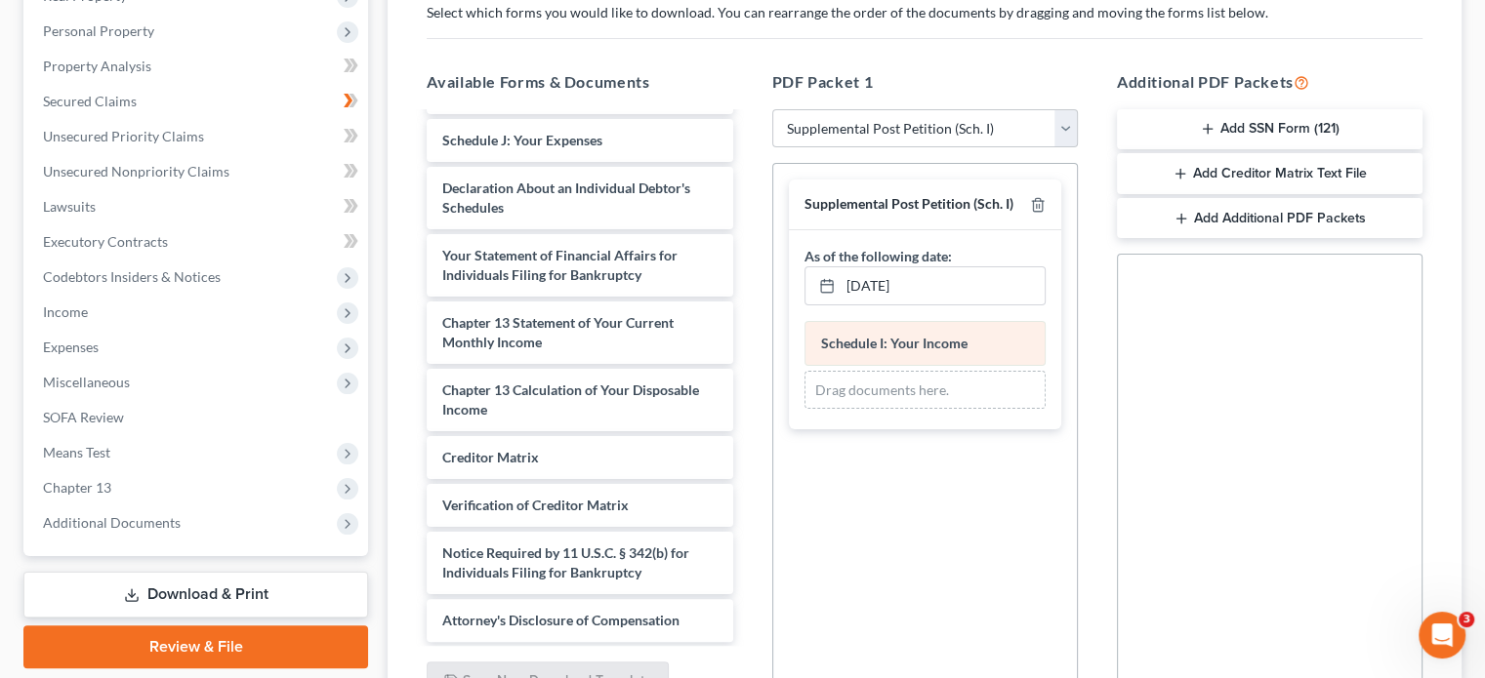
click at [923, 340] on div "As of the following date: 8/15/2025 close Date 8/15/2025 Time 11:03 AM chevron_…" at bounding box center [925, 329] width 272 height 199
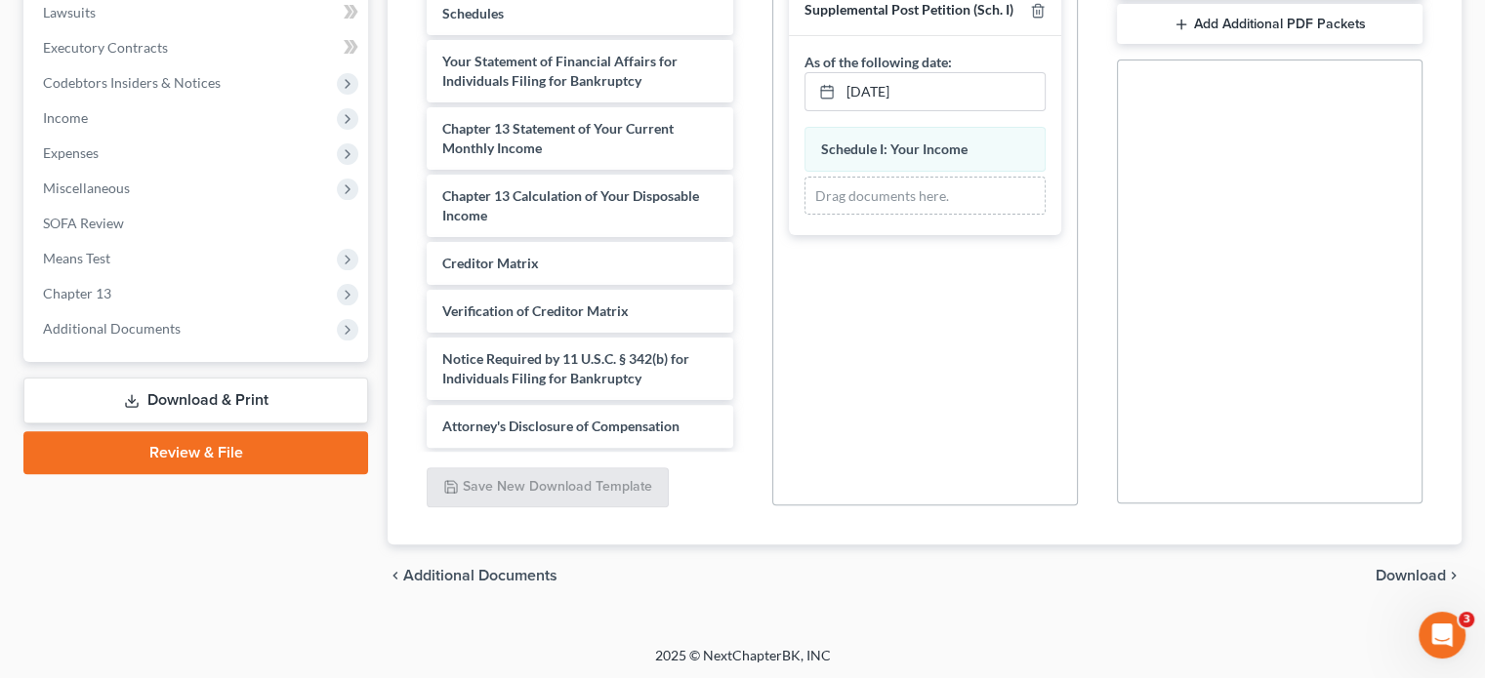
scroll to position [525, 0]
click at [1418, 569] on span "Download" at bounding box center [1410, 575] width 70 height 16
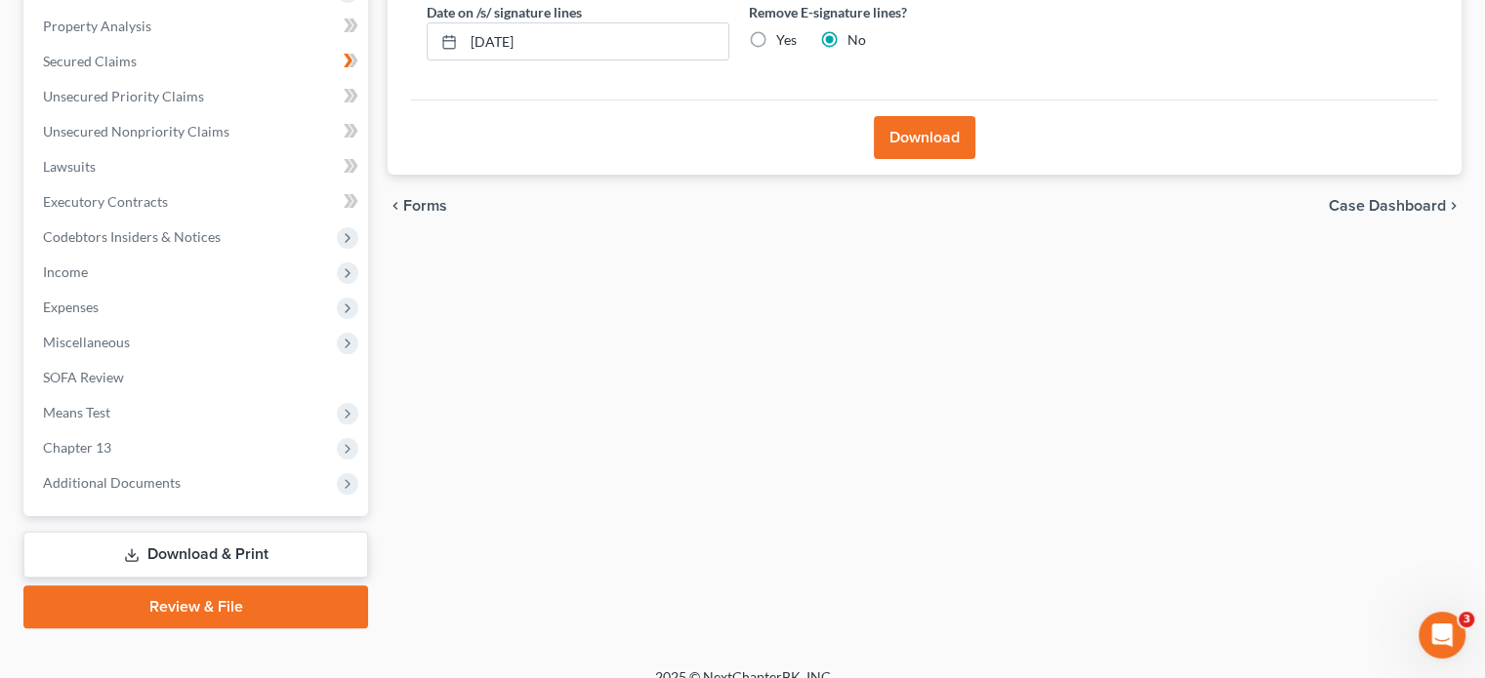
scroll to position [0, 0]
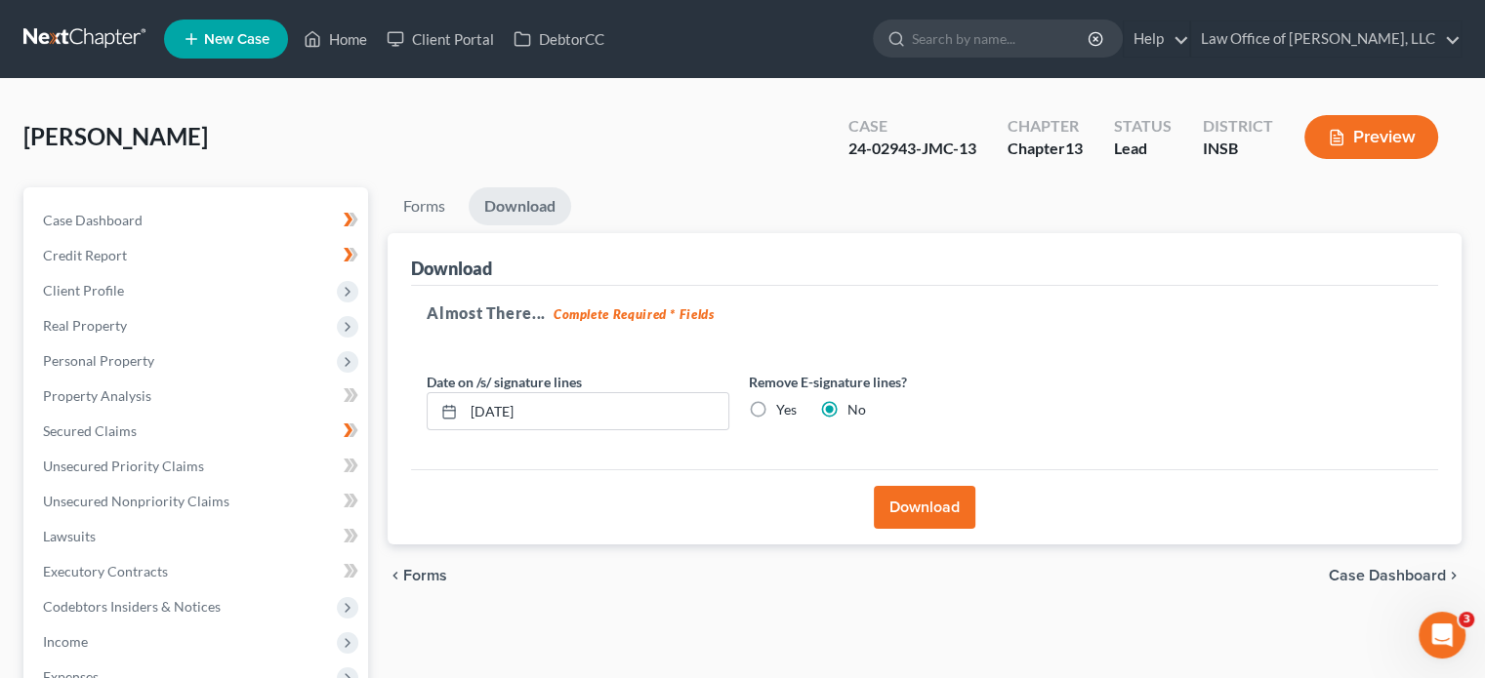
click at [933, 503] on button "Download" at bounding box center [925, 507] width 102 height 43
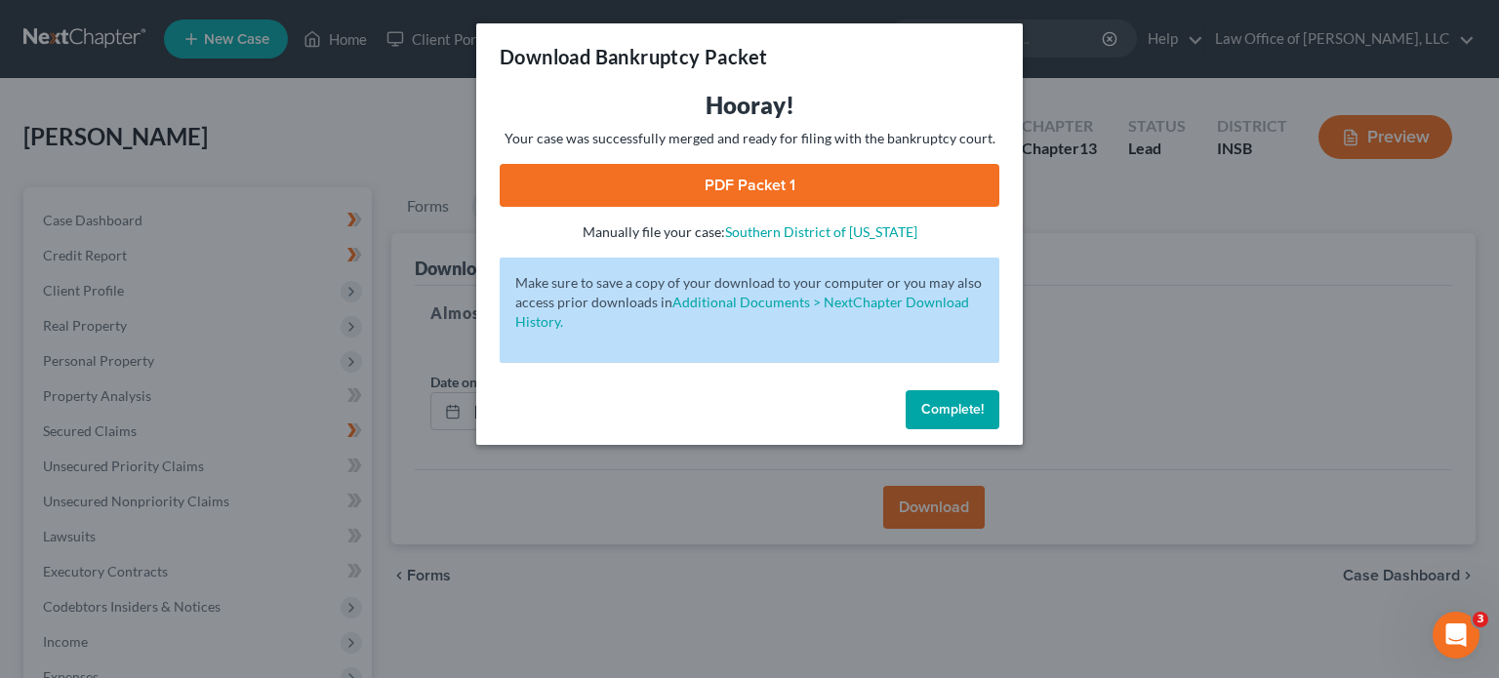
click at [802, 178] on link "PDF Packet 1" at bounding box center [750, 185] width 500 height 43
click at [921, 409] on span "Complete!" at bounding box center [952, 409] width 62 height 17
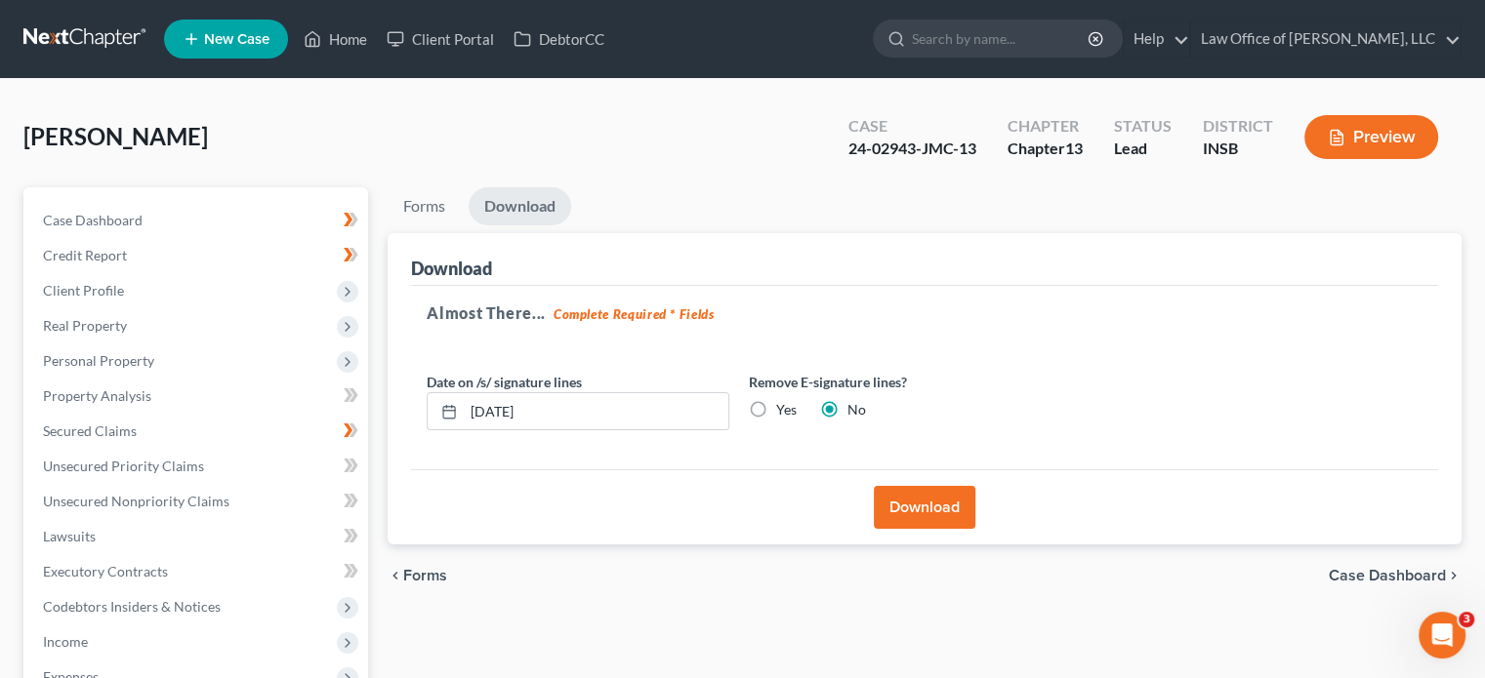
click at [428, 573] on span "Forms" at bounding box center [425, 576] width 44 height 16
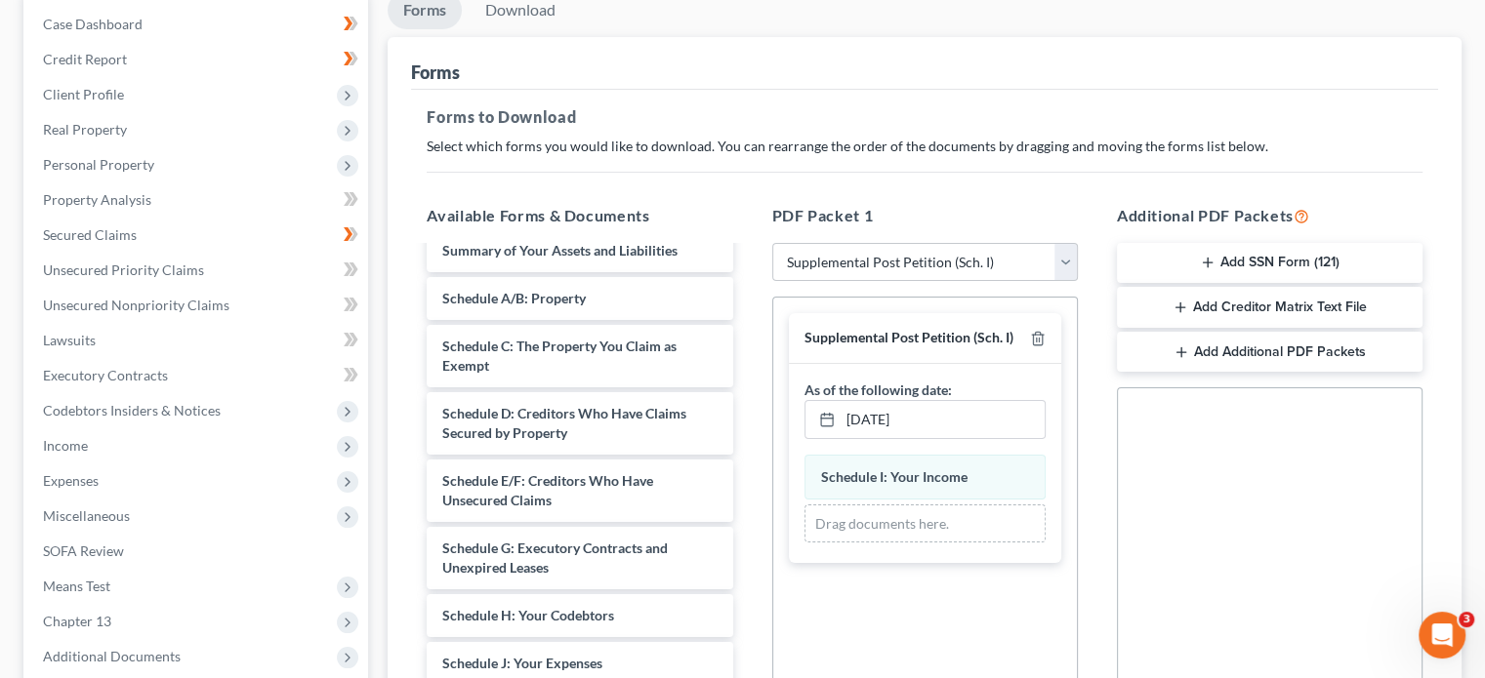
scroll to position [195, 0]
click at [1037, 338] on icon "button" at bounding box center [1038, 340] width 16 height 16
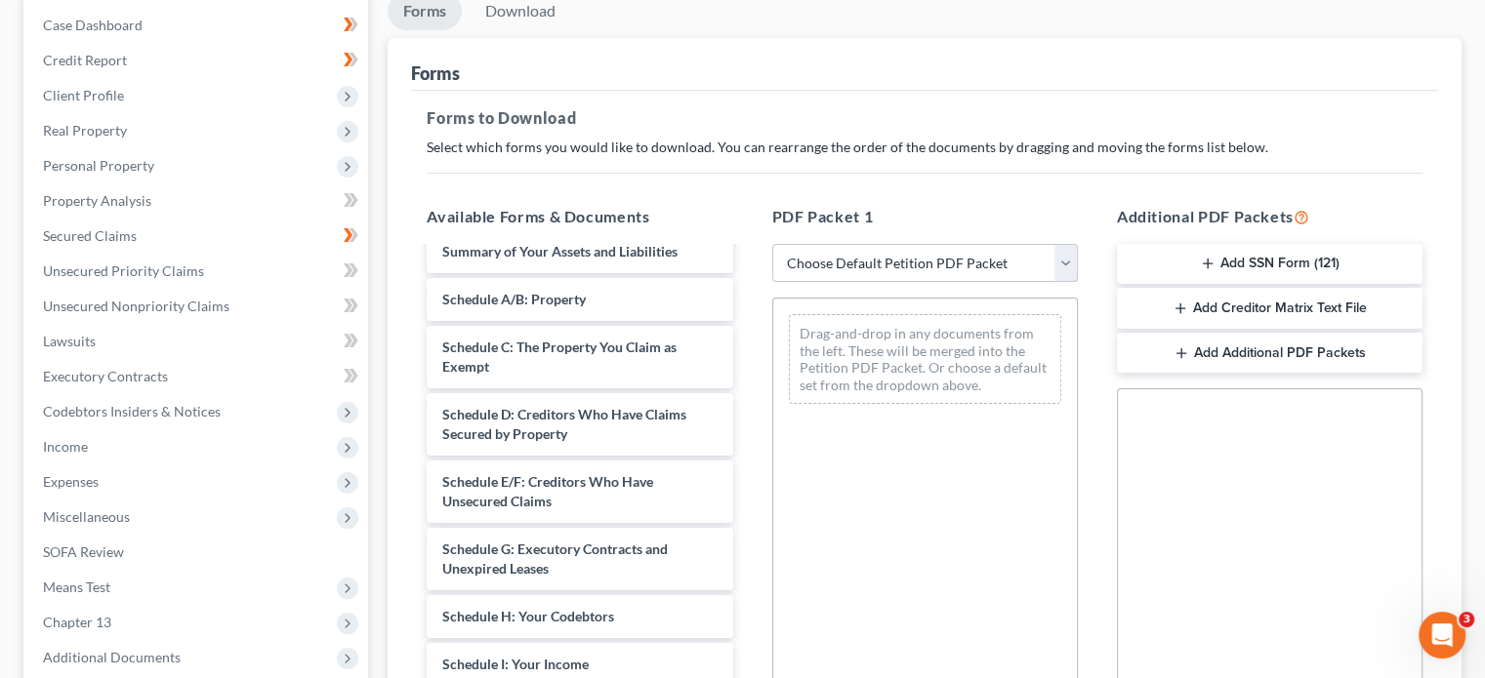
click at [1070, 261] on select "Choose Default Petition PDF Packet Complete Bankruptcy Petition (all forms and …" at bounding box center [925, 263] width 306 height 39
select select "2"
click at [772, 244] on select "Choose Default Petition PDF Packet Complete Bankruptcy Petition (all forms and …" at bounding box center [925, 263] width 306 height 39
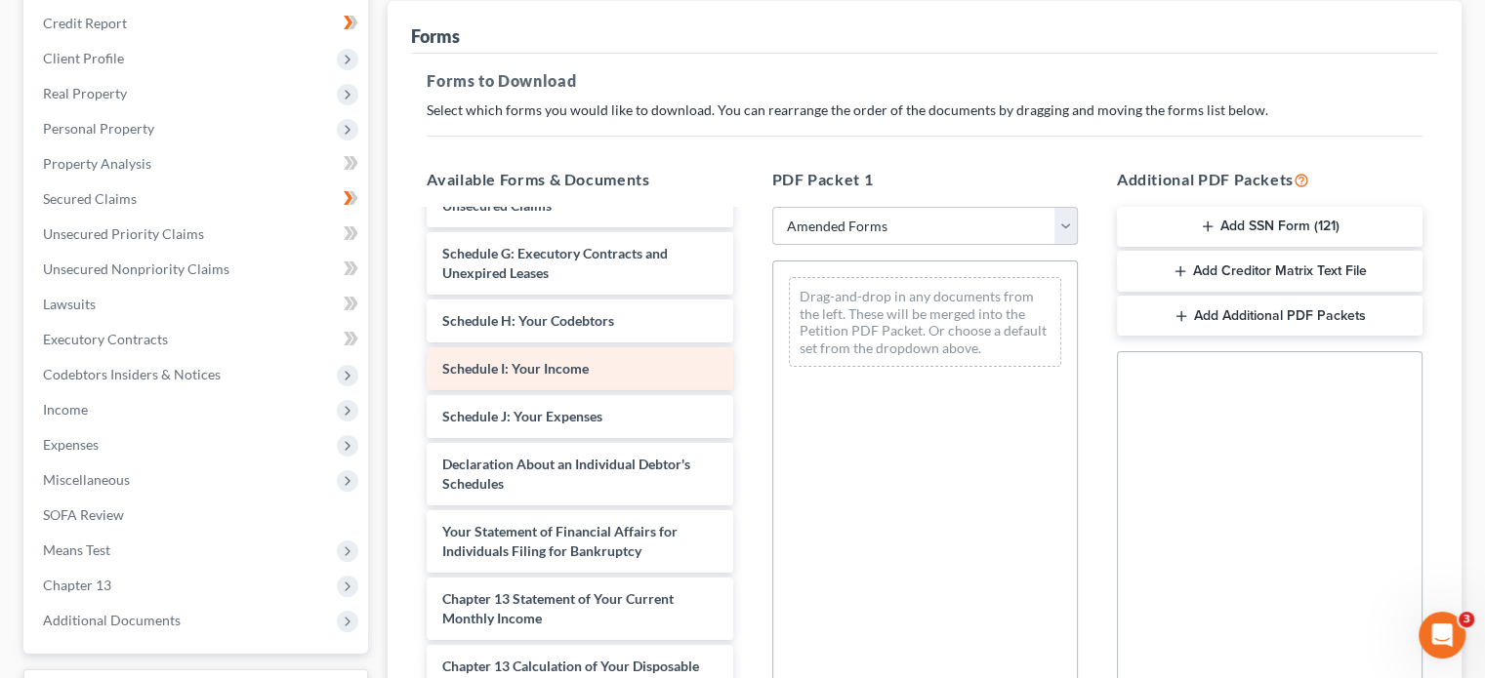
scroll to position [328, 0]
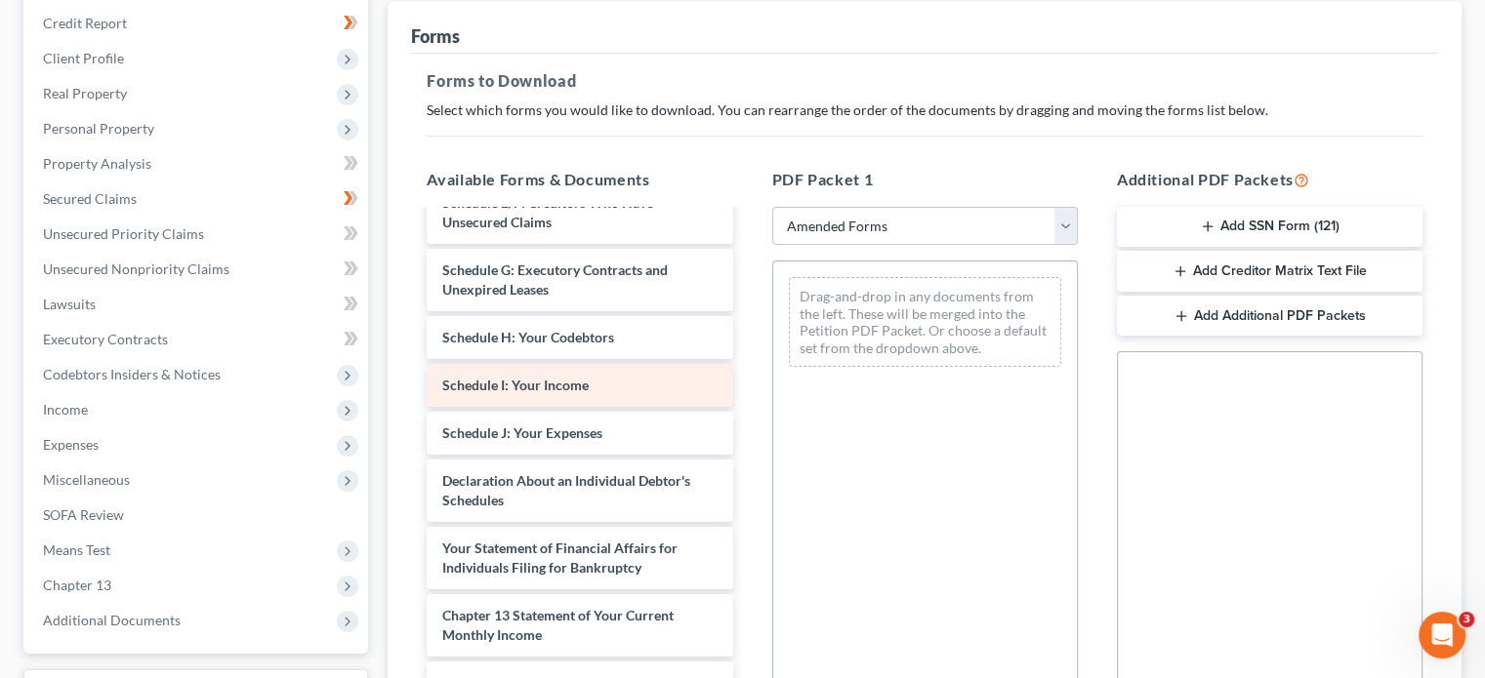
click at [633, 373] on div "Schedule I: Your Income" at bounding box center [580, 385] width 306 height 43
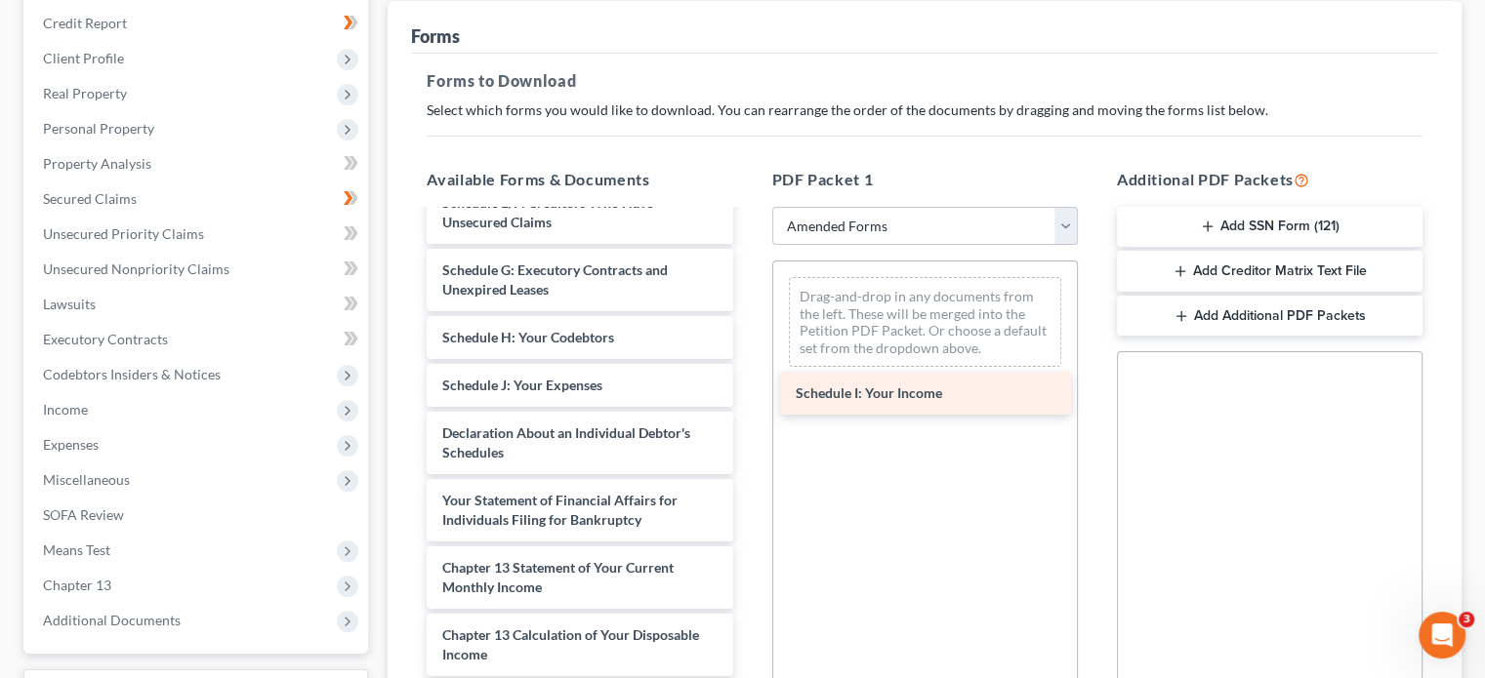
drag, startPoint x: 633, startPoint y: 375, endPoint x: 986, endPoint y: 386, distance: 353.5
click at [748, 386] on div "Schedule I: Your Income Voluntary Petition for Individuals Filing for Bankruptc…" at bounding box center [579, 385] width 337 height 1003
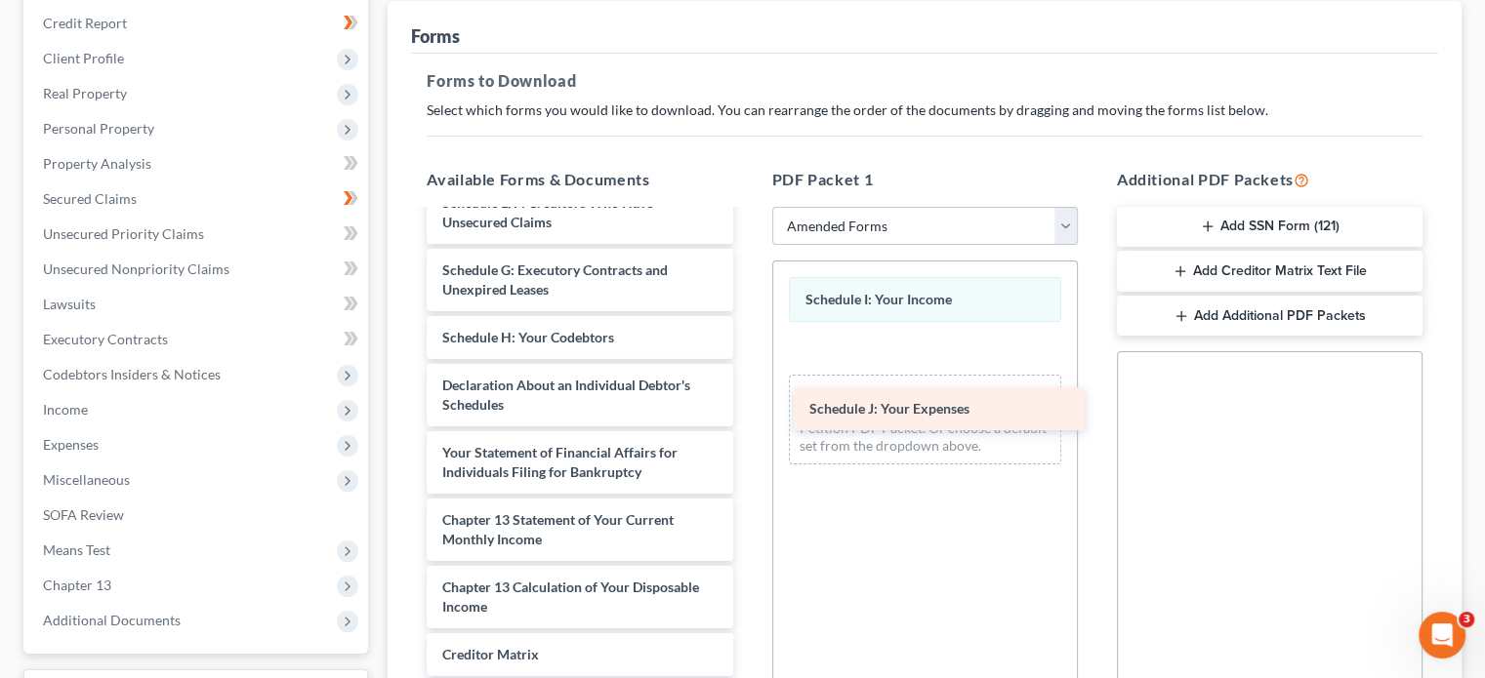
drag, startPoint x: 582, startPoint y: 378, endPoint x: 949, endPoint y: 404, distance: 368.0
click at [748, 404] on div "Schedule J: Your Expenses Voluntary Petition for Individuals Filing for Bankrup…" at bounding box center [579, 362] width 337 height 956
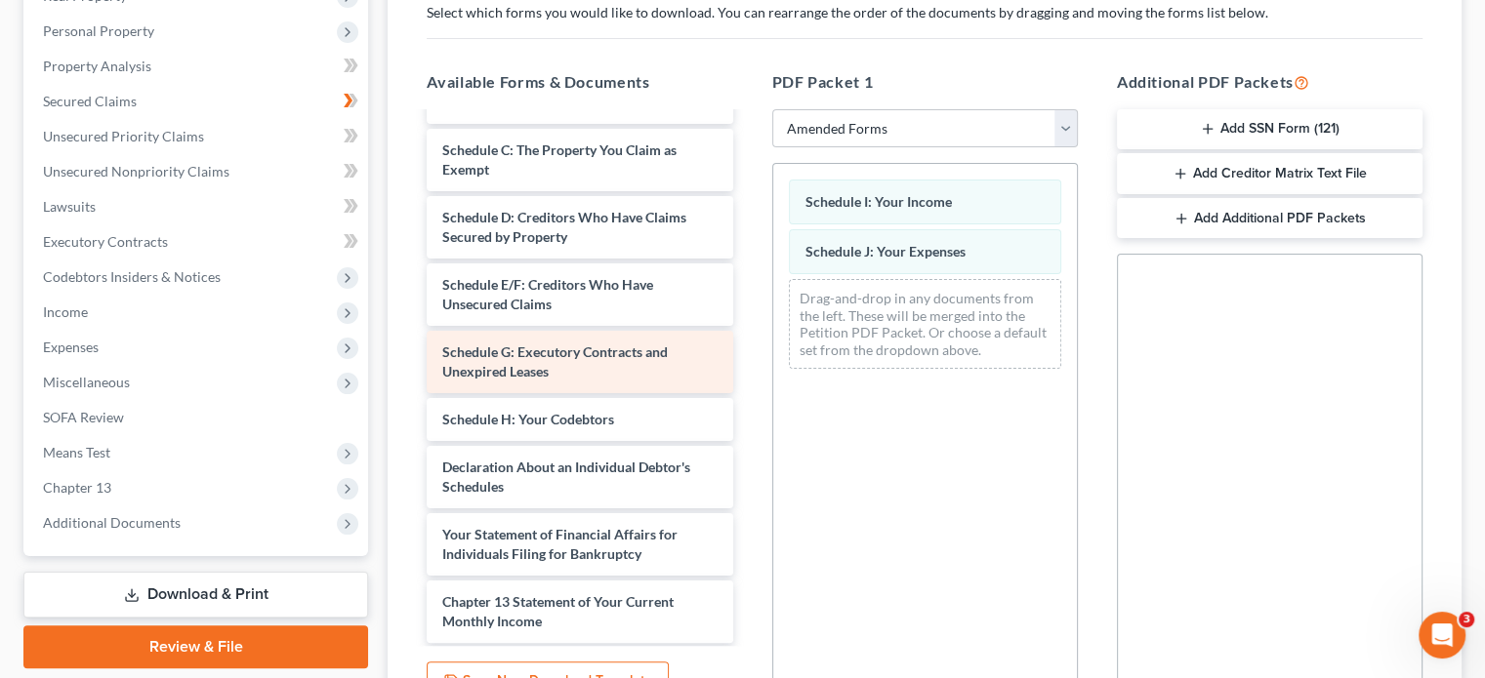
scroll to position [195, 0]
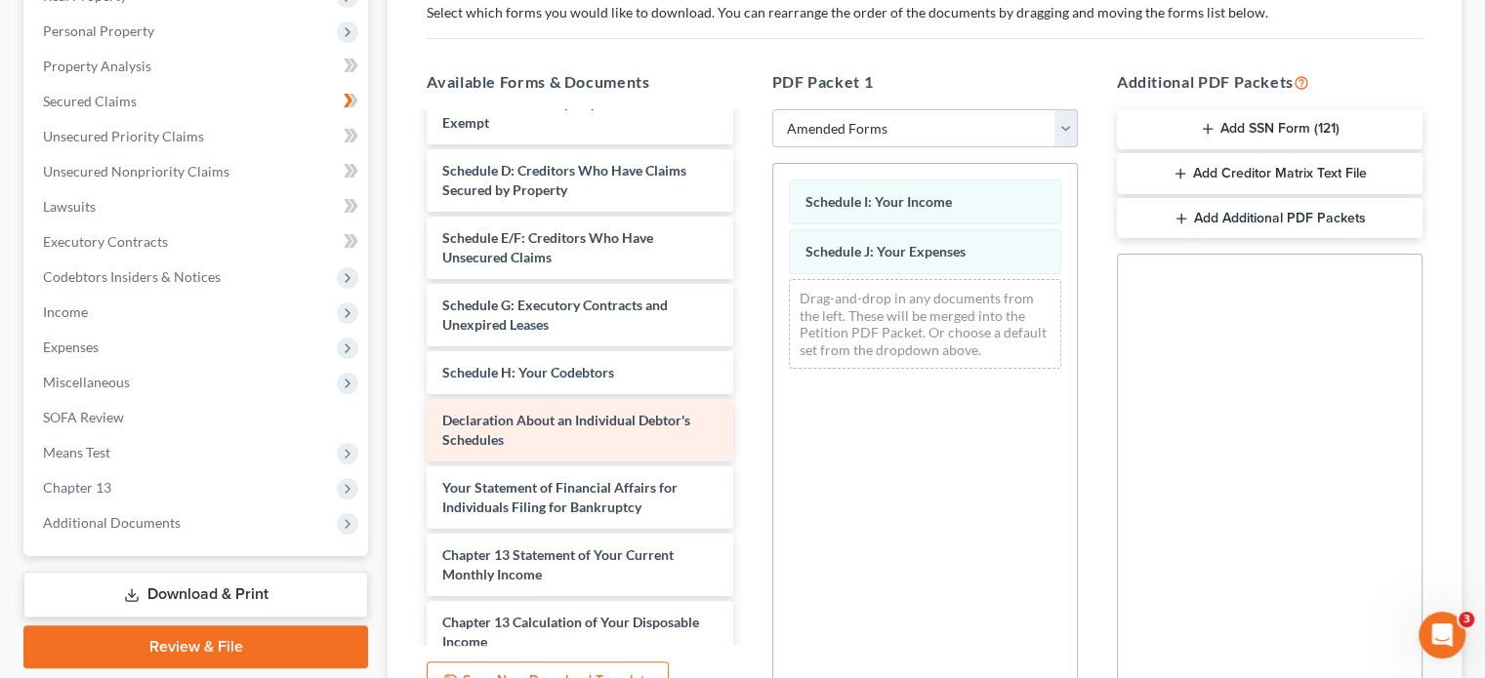
click at [669, 429] on div "Declaration About an Individual Debtor's Schedules" at bounding box center [580, 430] width 306 height 62
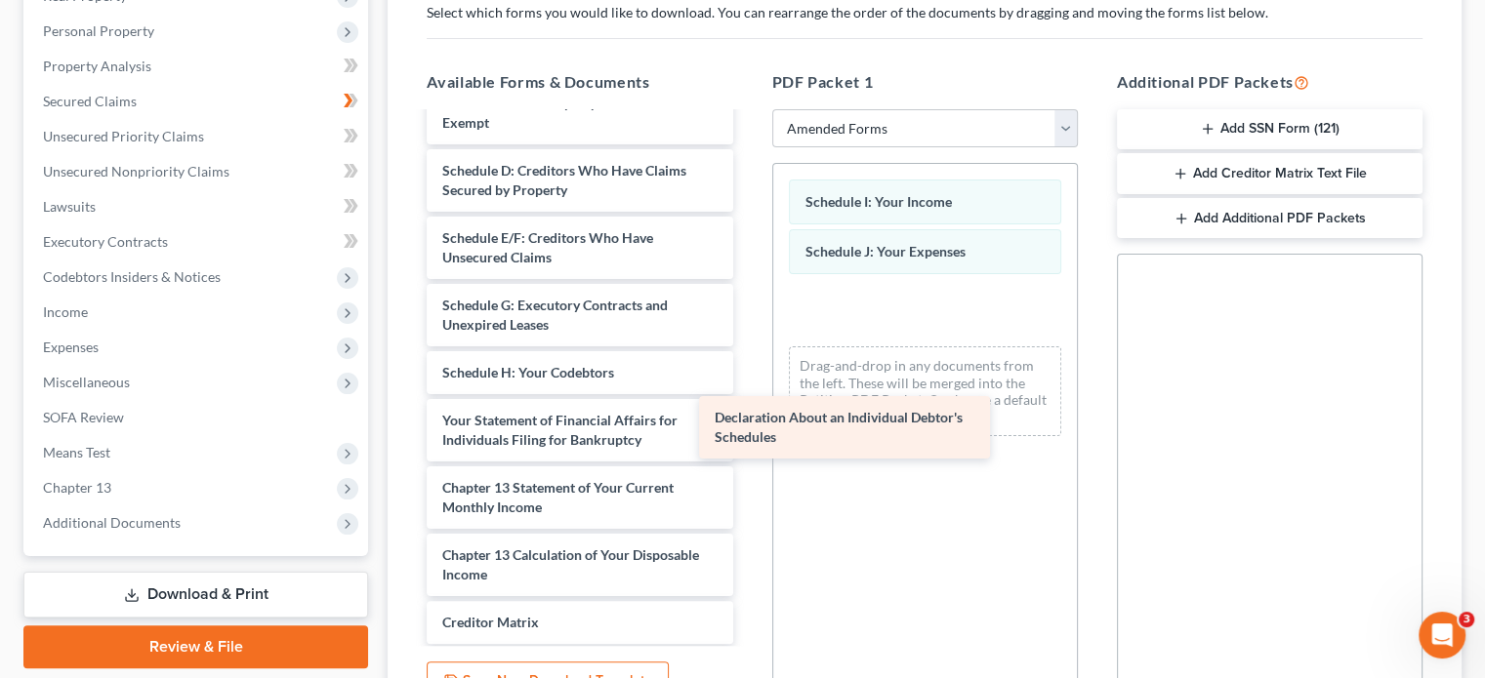
drag, startPoint x: 653, startPoint y: 429, endPoint x: 925, endPoint y: 429, distance: 272.3
click at [748, 429] on div "Declaration About an Individual Debtor's Schedules Voluntary Petition for Indiv…" at bounding box center [579, 363] width 337 height 888
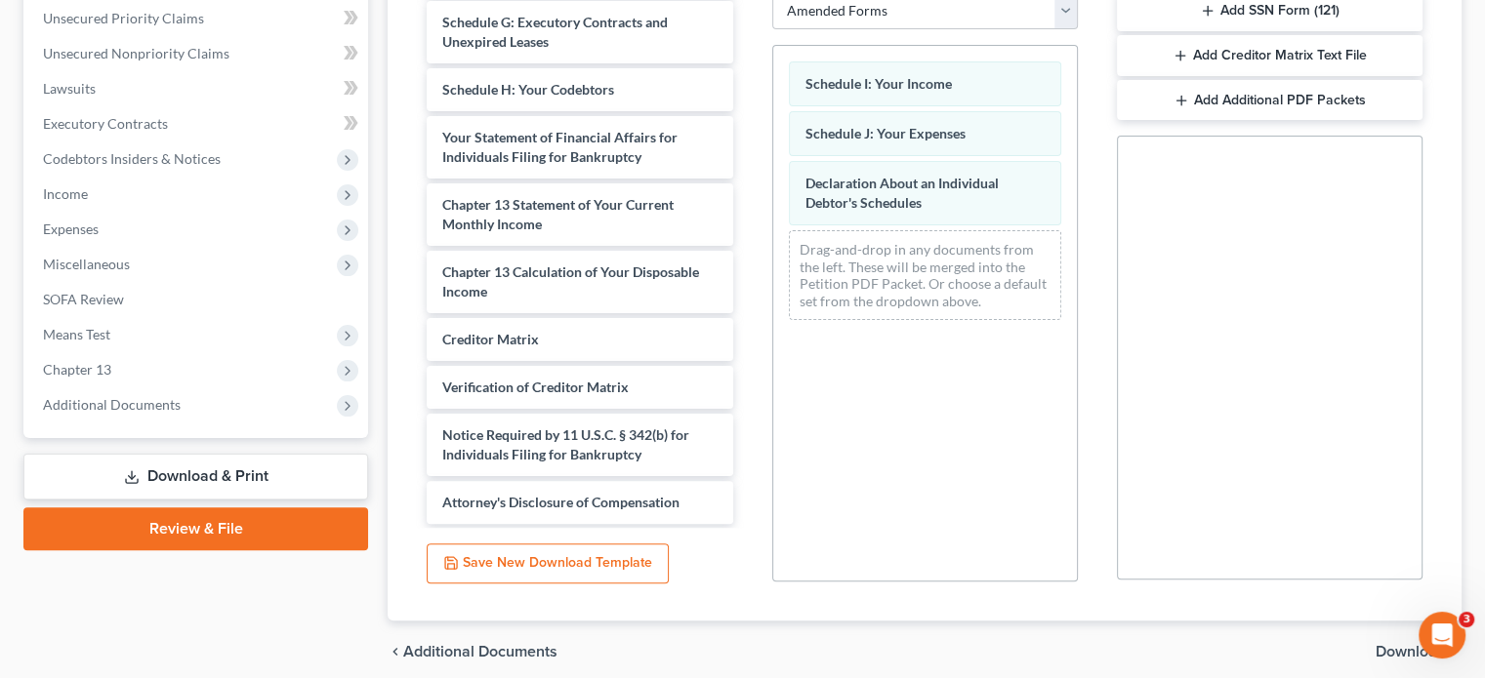
scroll to position [525, 0]
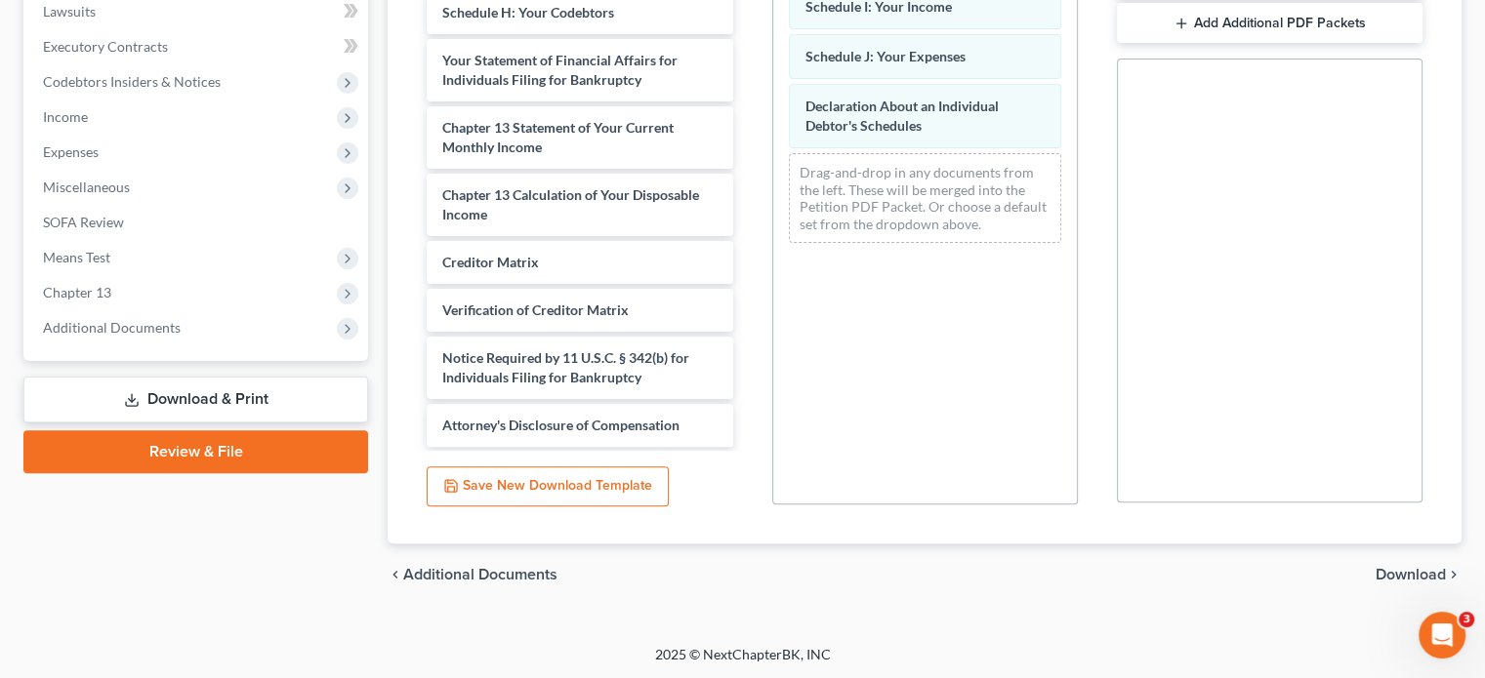
click at [1393, 576] on span "Download" at bounding box center [1410, 575] width 70 height 16
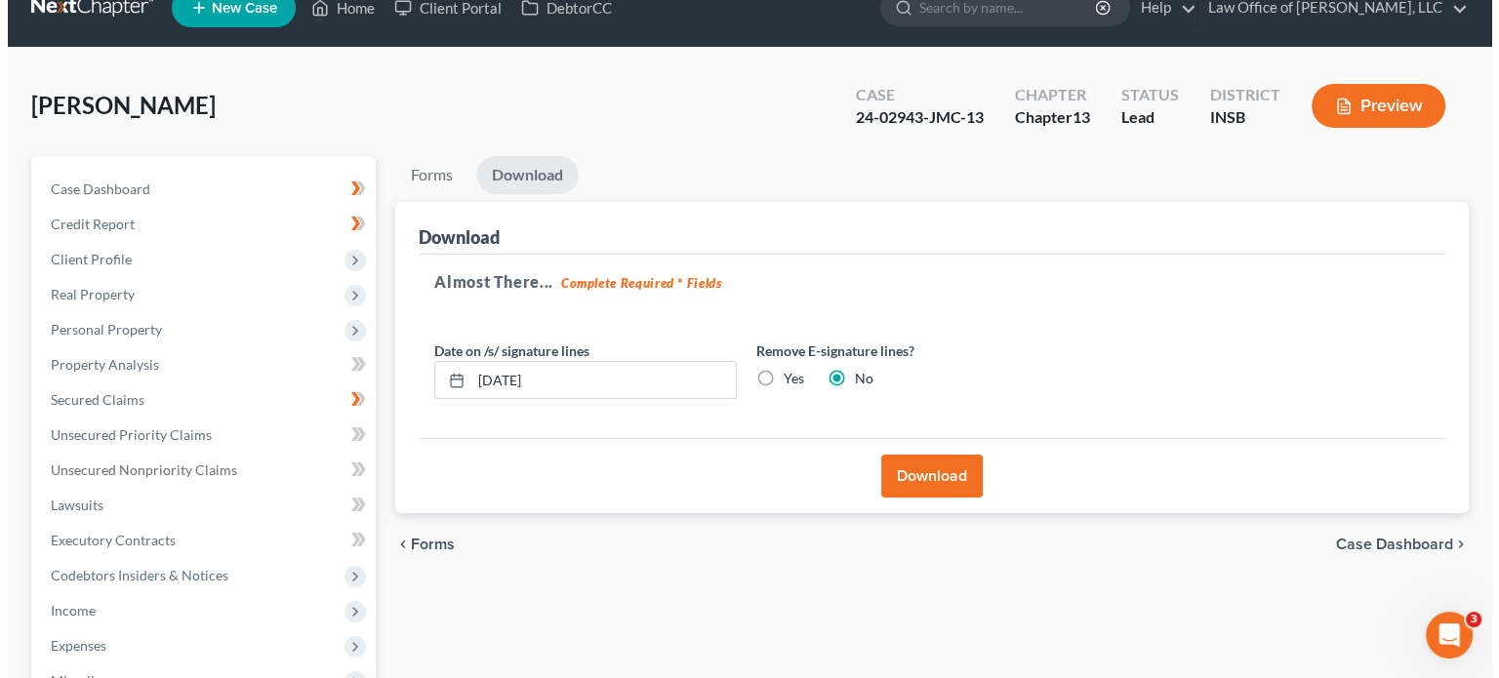
scroll to position [0, 0]
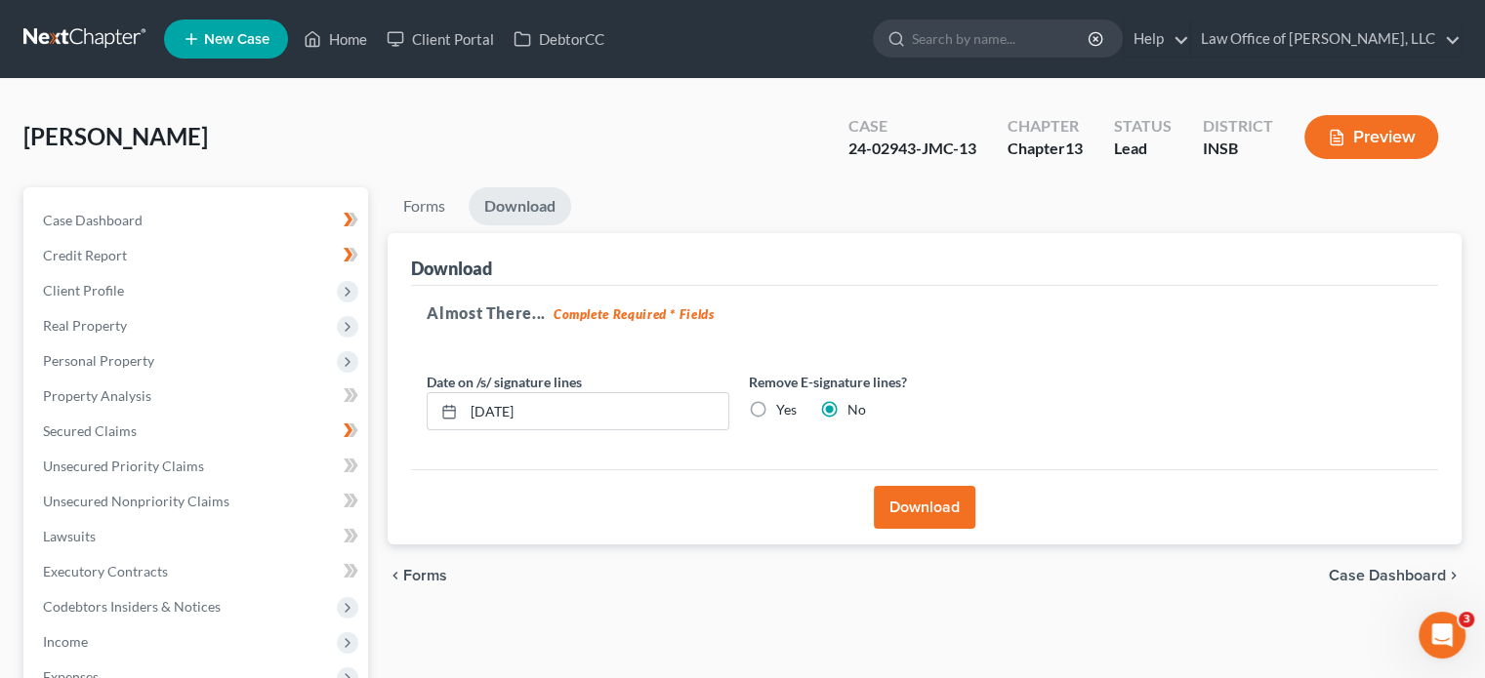
click at [909, 511] on button "Download" at bounding box center [925, 507] width 102 height 43
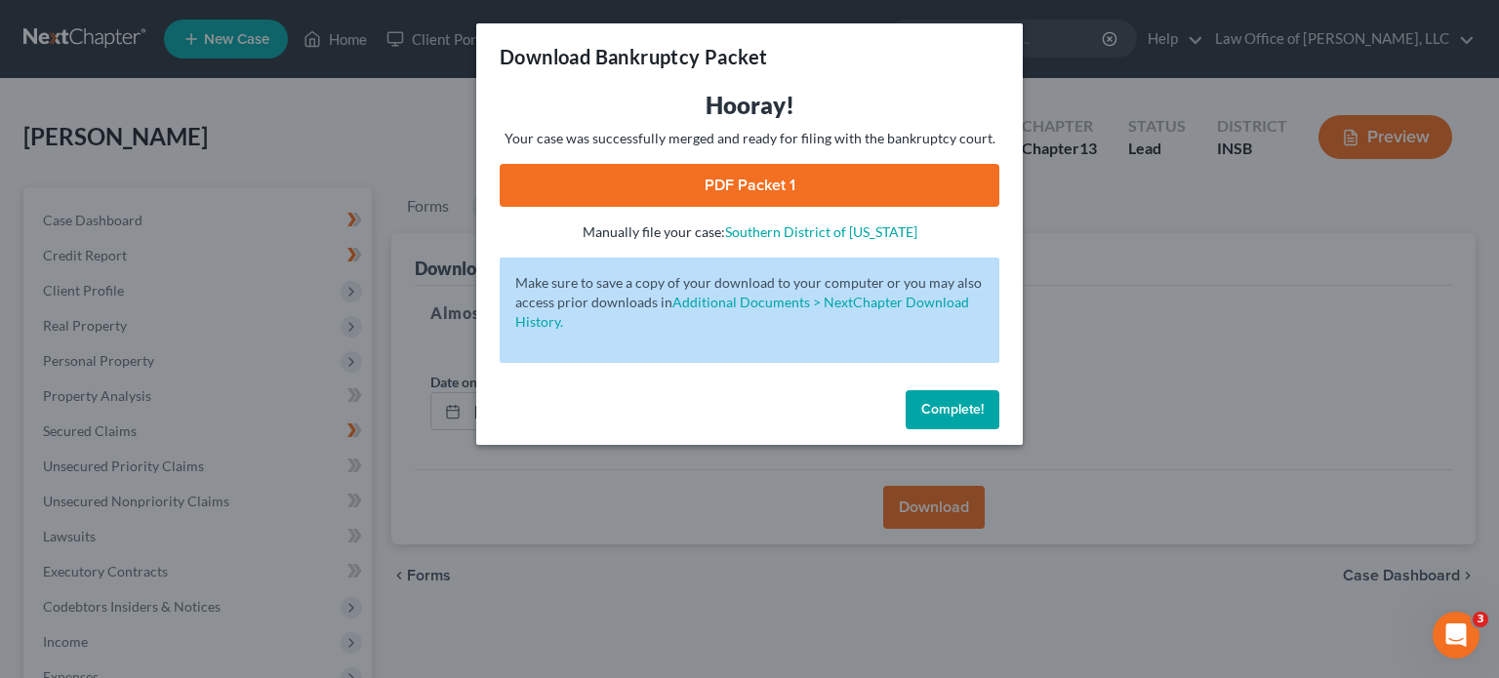
click at [854, 190] on link "PDF Packet 1" at bounding box center [750, 185] width 500 height 43
